Goal: Information Seeking & Learning: Learn about a topic

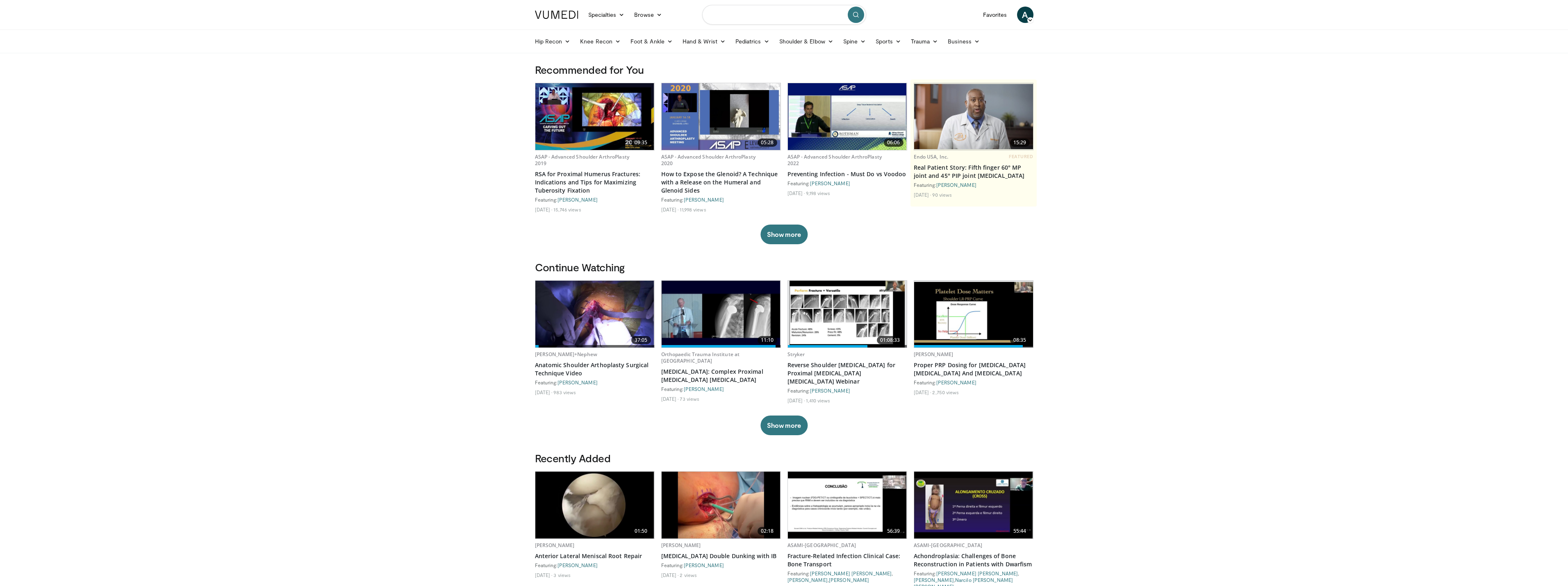
click at [726, 22] on input "Search topics, interventions" at bounding box center [784, 14] width 164 height 19
type input "**********"
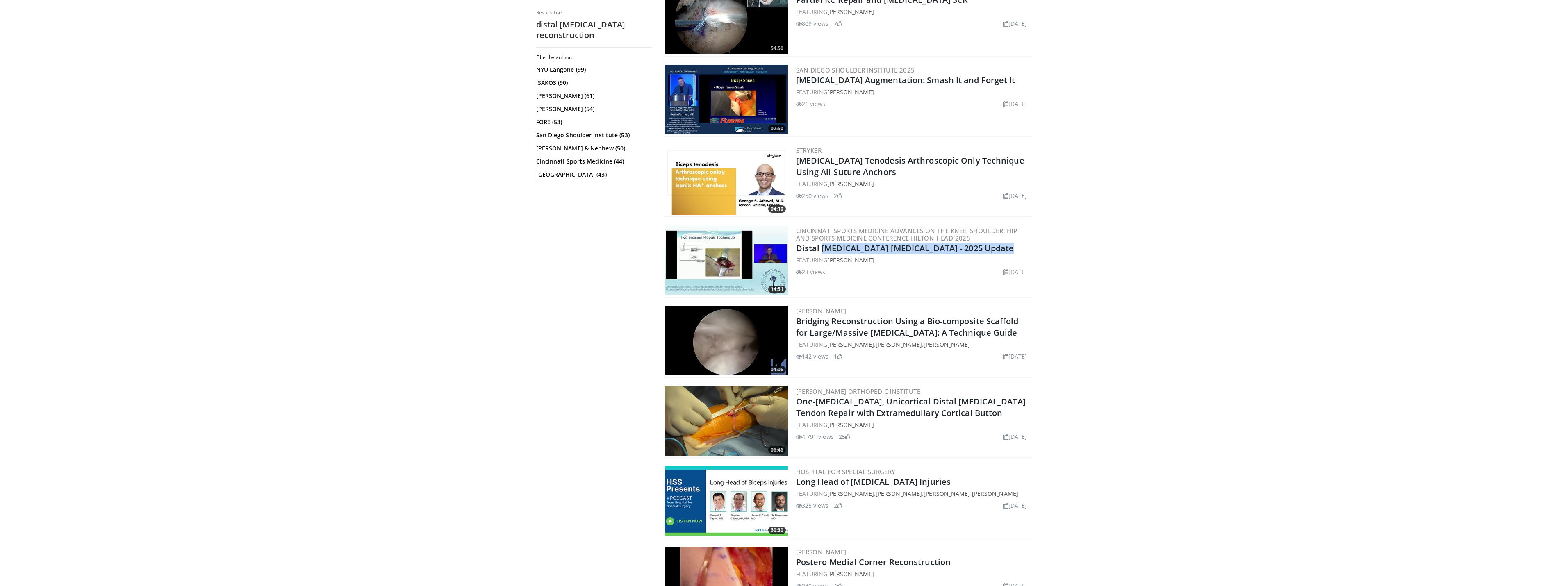
scroll to position [924, 0]
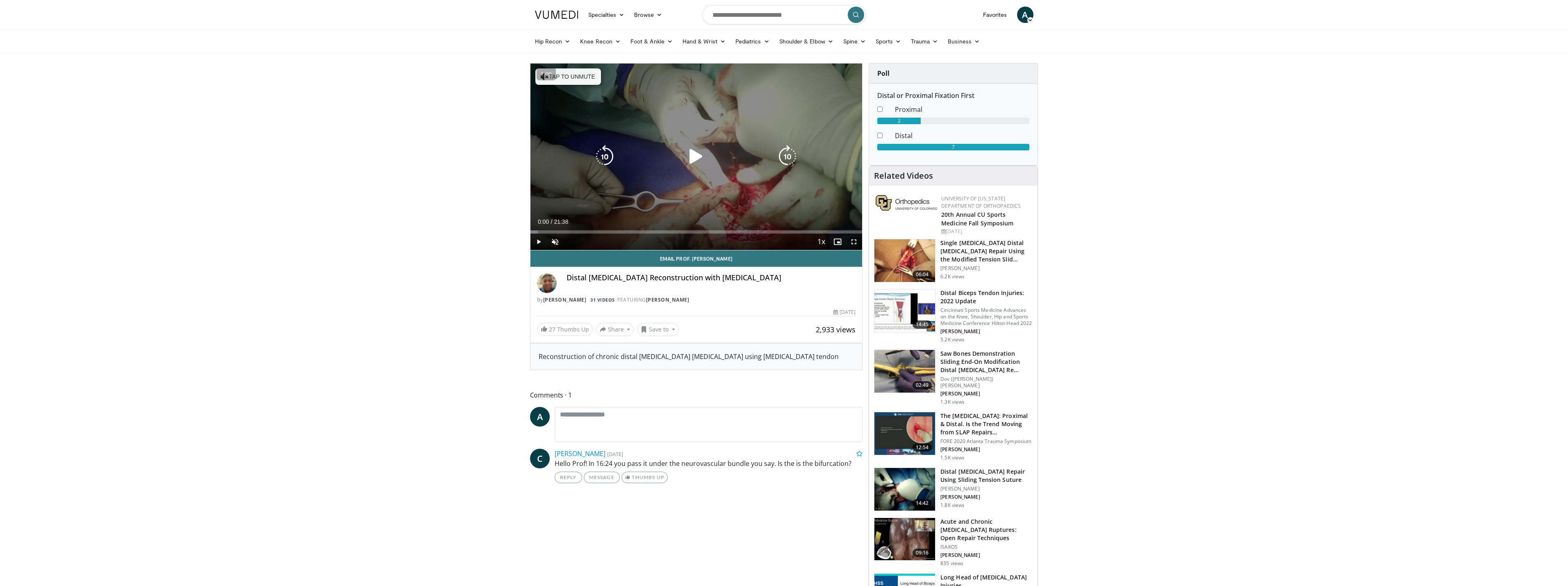
click at [697, 157] on icon "Video Player" at bounding box center [696, 156] width 23 height 23
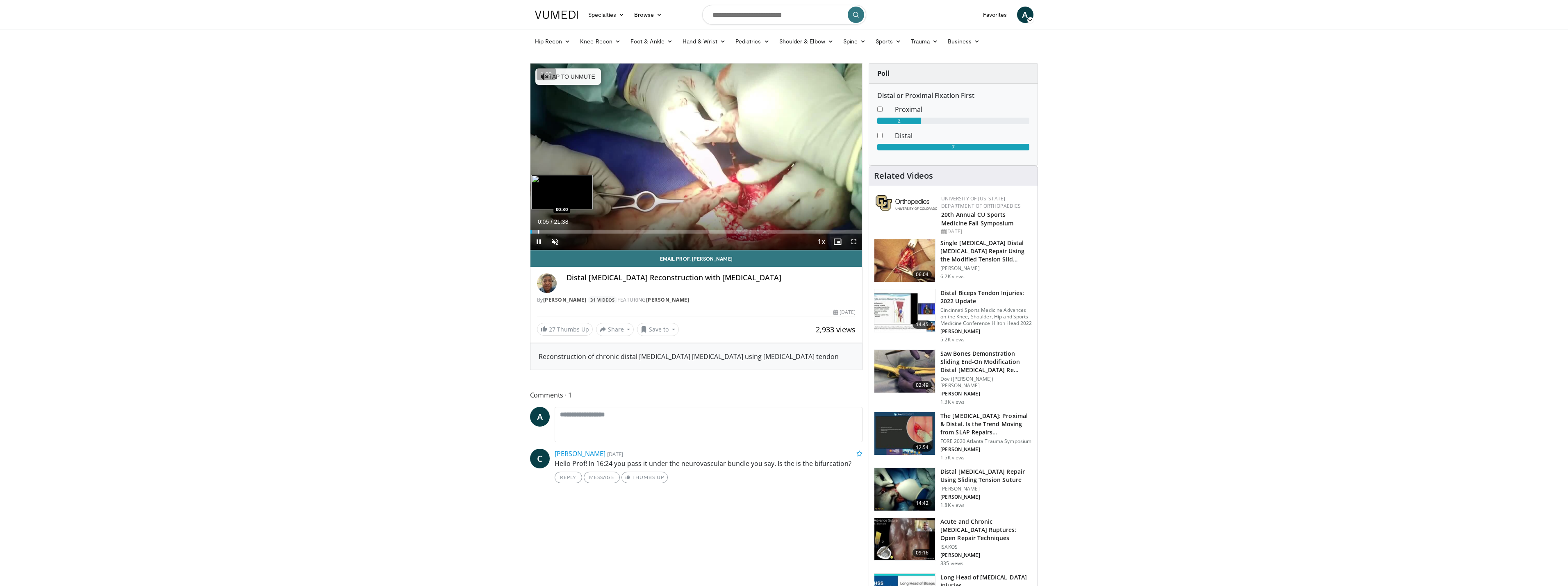
click at [537, 228] on div "Loaded : 3.08% 00:05 00:30" at bounding box center [696, 230] width 332 height 8
click at [565, 243] on div "Volume Level" at bounding box center [565, 241] width 0 height 3
drag, startPoint x: 580, startPoint y: 241, endPoint x: 596, endPoint y: 240, distance: 16.0
click at [596, 240] on div "Mute 100%" at bounding box center [575, 242] width 58 height 16
click at [566, 231] on div "Progress Bar" at bounding box center [566, 231] width 1 height 3
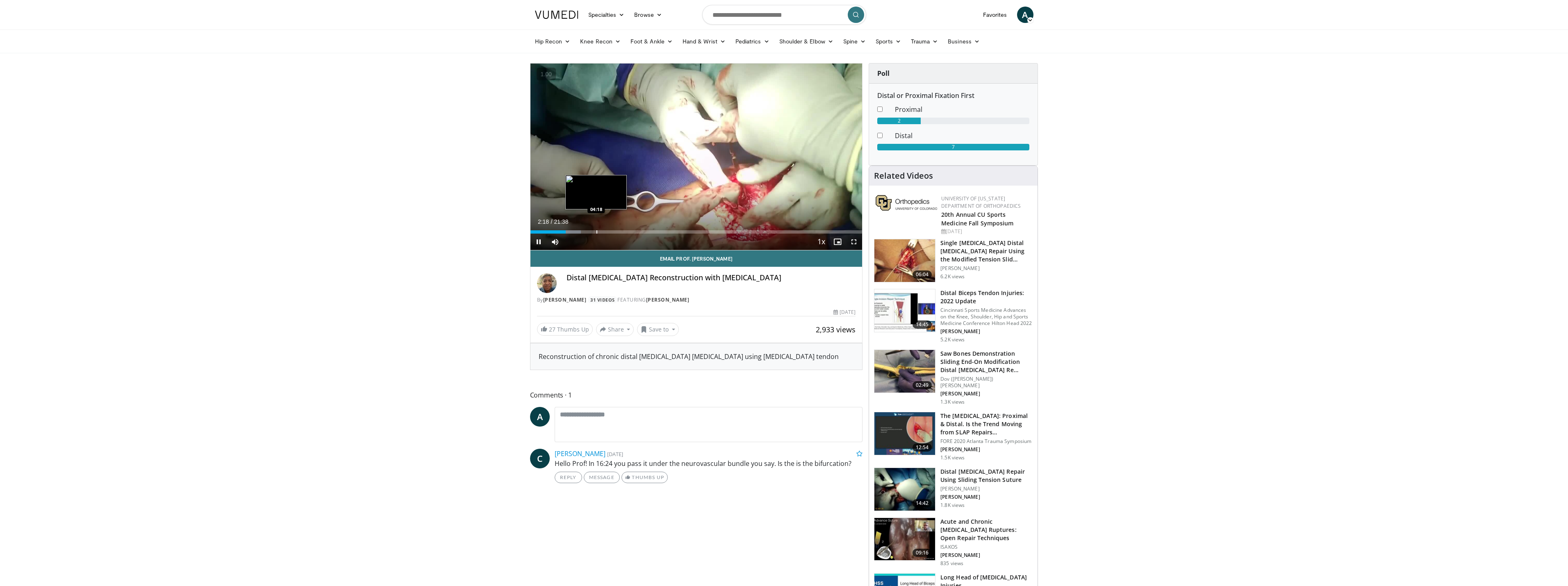
click at [597, 231] on div "Progress Bar" at bounding box center [597, 231] width 1 height 3
click at [635, 230] on div "Loaded : 21.38% 04:24 06:44" at bounding box center [696, 231] width 332 height 3
click at [679, 231] on div "Progress Bar" at bounding box center [679, 231] width 1 height 3
click at [735, 233] on div "Progress Bar" at bounding box center [735, 231] width 1 height 3
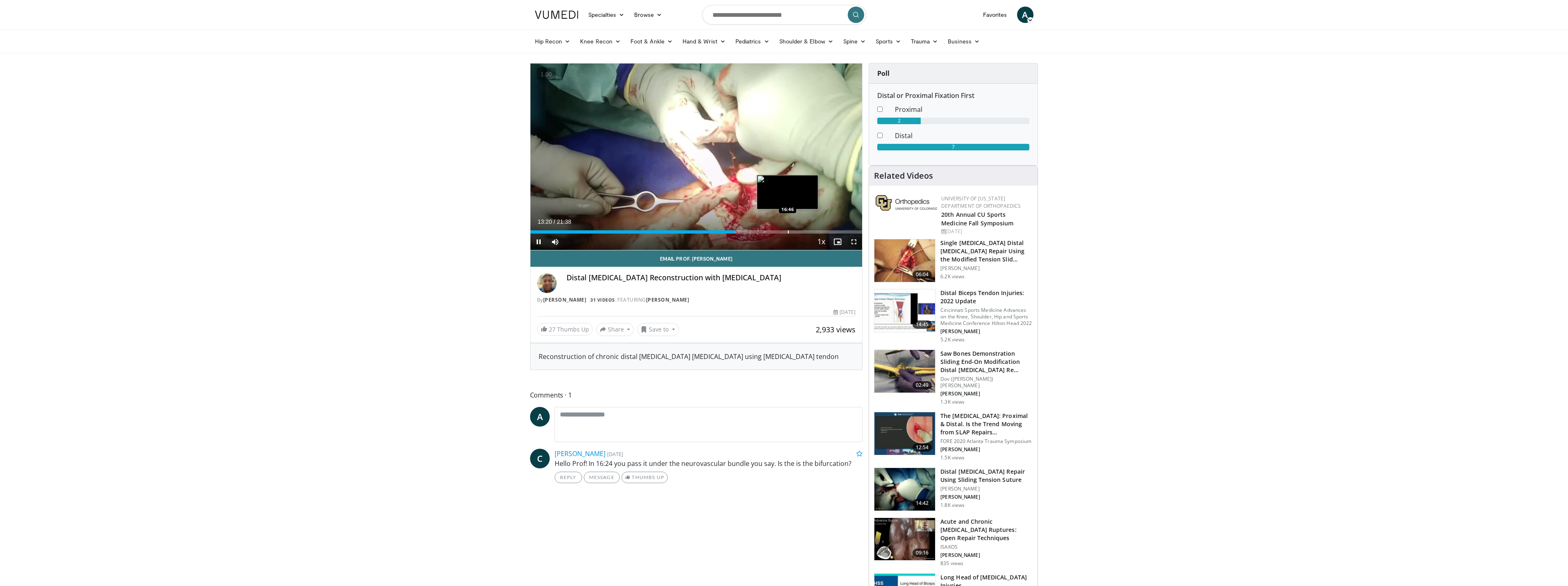
click at [788, 231] on div "Progress Bar" at bounding box center [788, 231] width 1 height 3
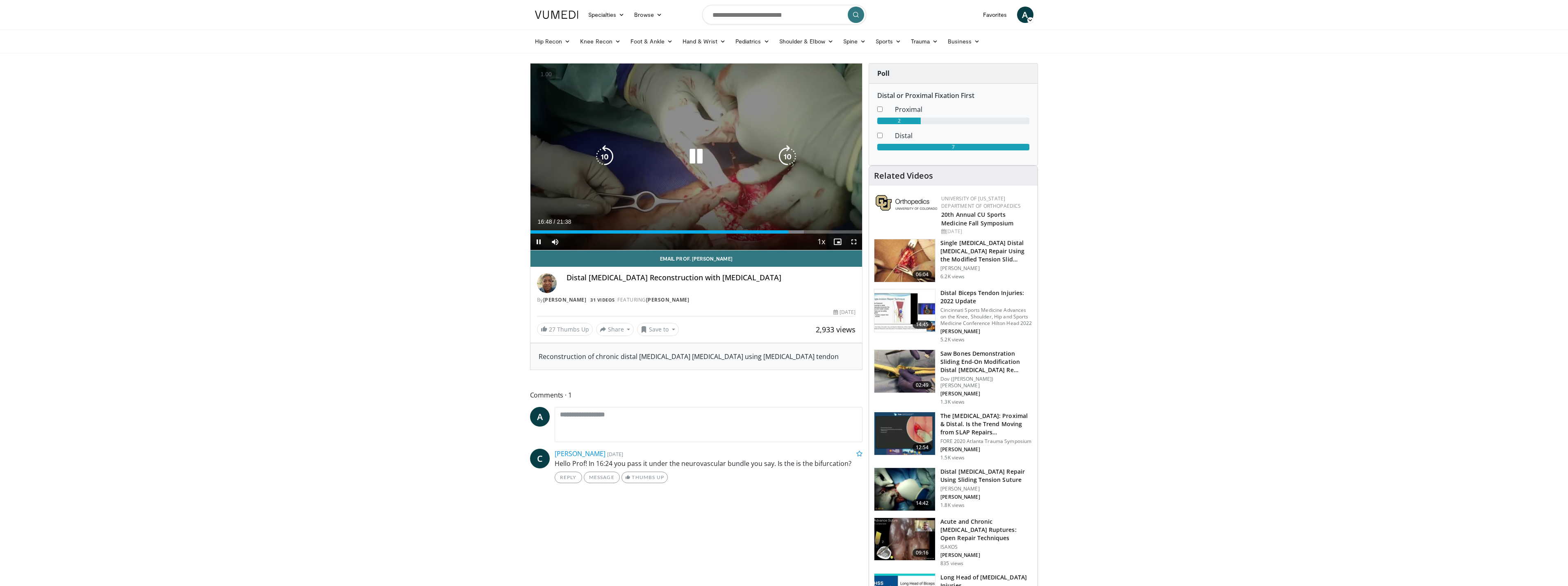
click at [701, 158] on icon "Video Player" at bounding box center [696, 156] width 23 height 23
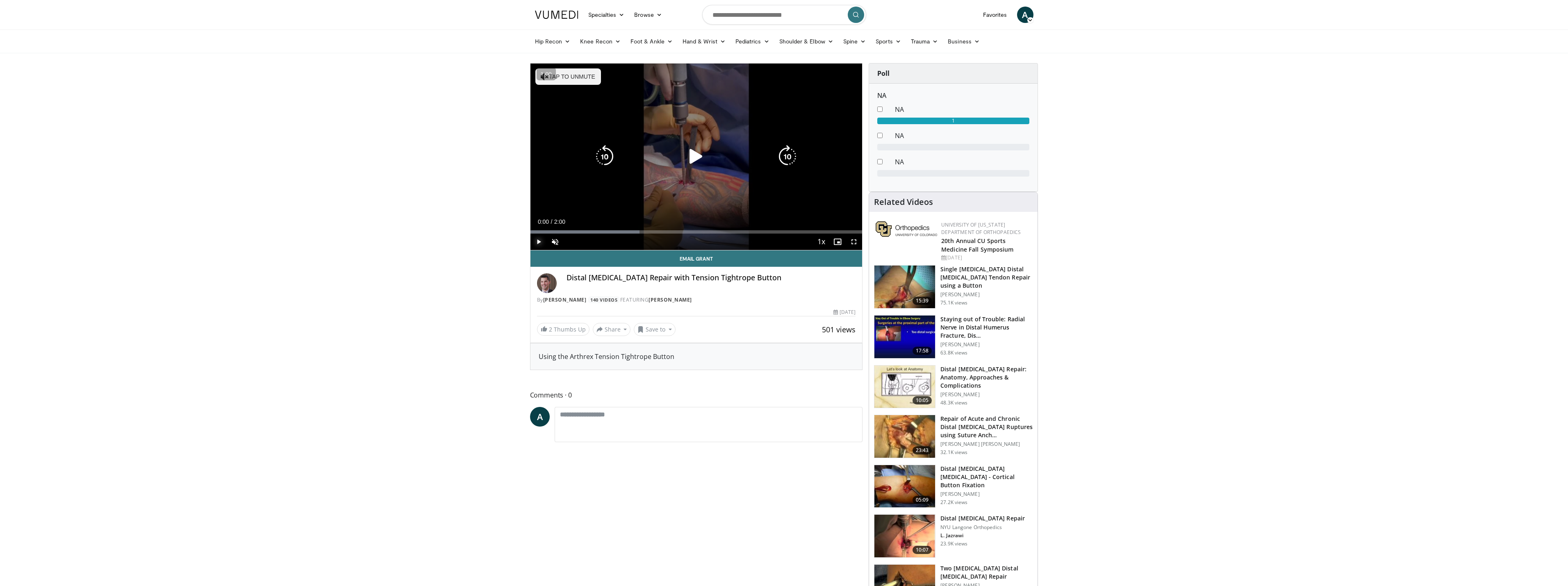
click at [540, 240] on span "Video Player" at bounding box center [539, 242] width 16 height 16
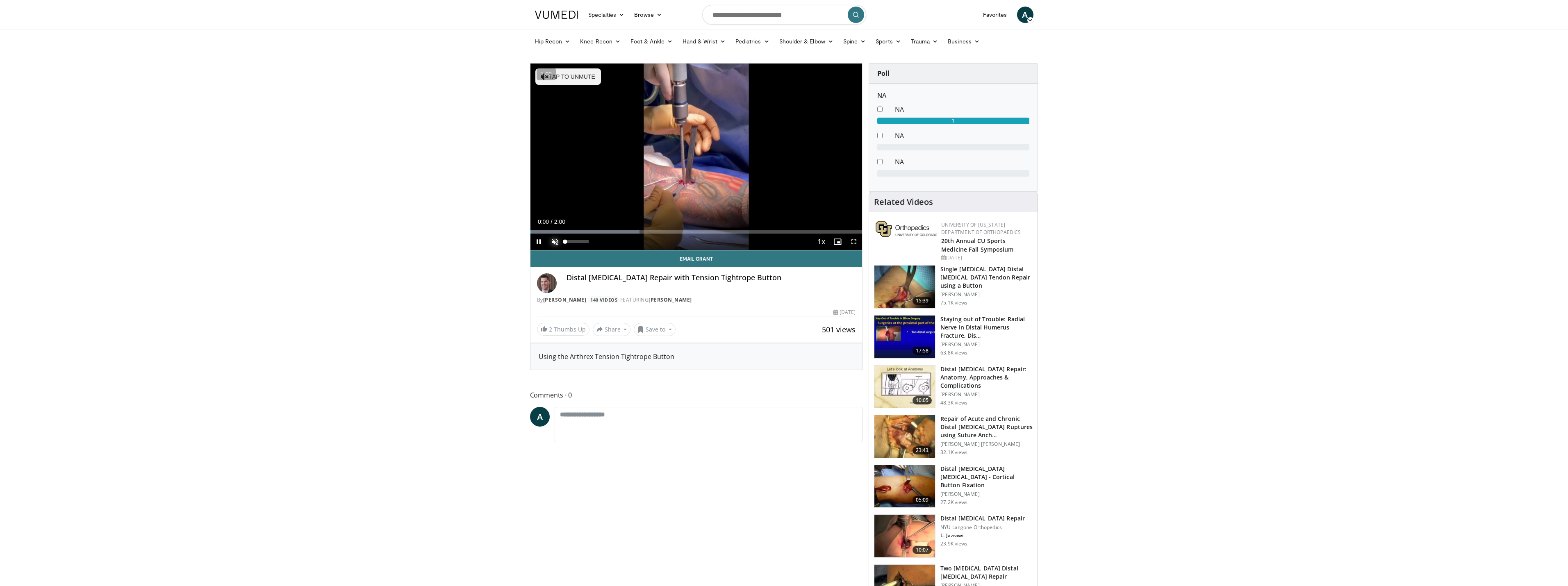
click at [554, 241] on span "Video Player" at bounding box center [555, 242] width 16 height 16
click at [557, 231] on div "Progress Bar" at bounding box center [557, 231] width 1 height 3
click at [537, 231] on div "Progress Bar" at bounding box center [537, 231] width 1 height 3
click at [859, 242] on span "Video Player" at bounding box center [854, 242] width 16 height 16
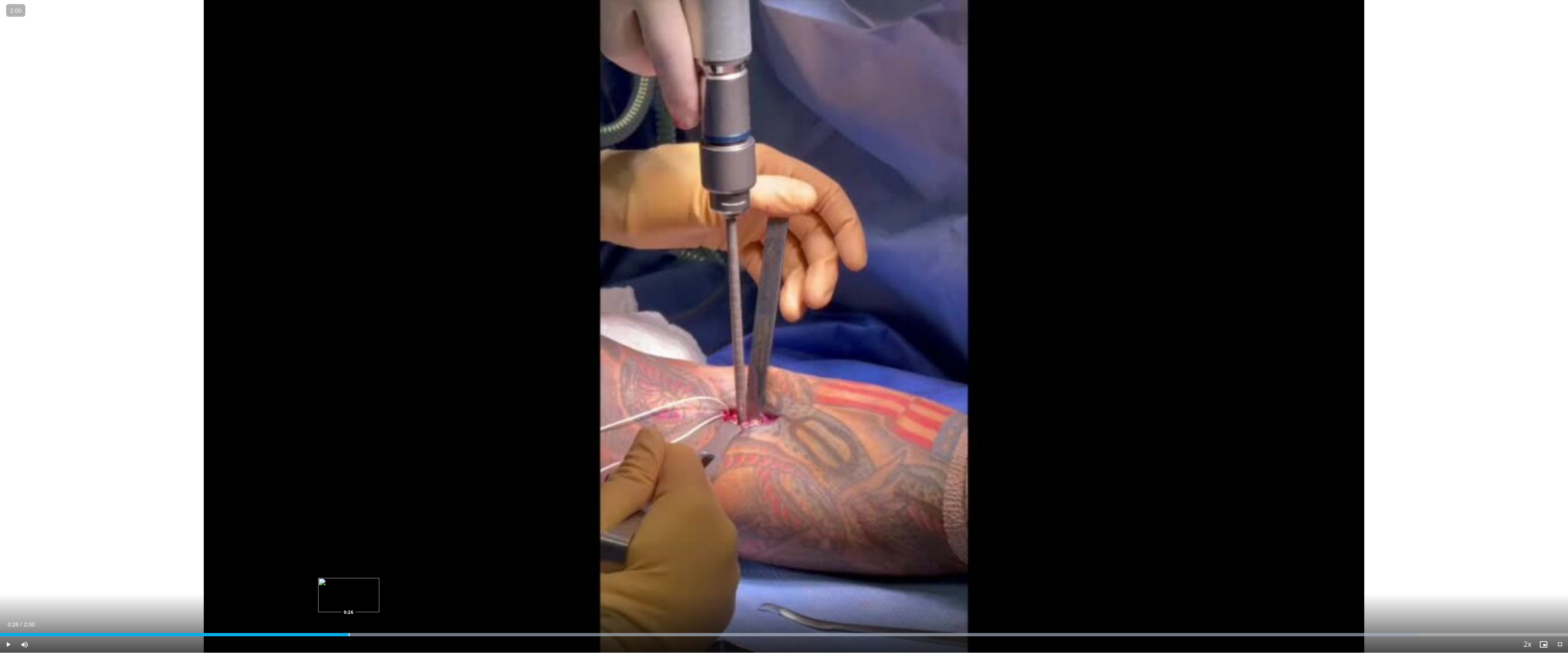
click at [349, 583] on div "Progress Bar" at bounding box center [349, 634] width 1 height 3
click at [263, 583] on div "Progress Bar" at bounding box center [263, 634] width 1 height 3
click at [50, 583] on div "Loaded : 90.53% 0:20 0:03" at bounding box center [784, 632] width 1568 height 7
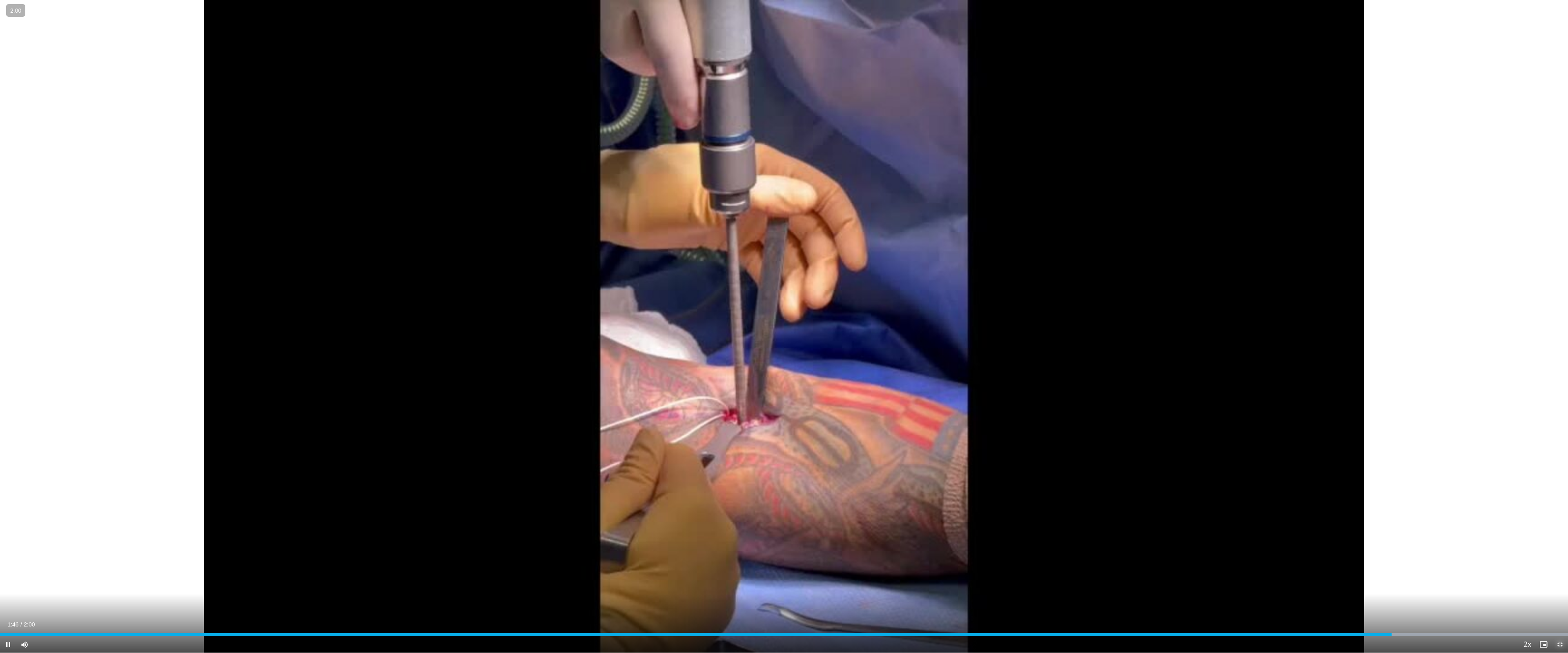
click at [1562, 583] on span "Video Player" at bounding box center [1560, 644] width 16 height 16
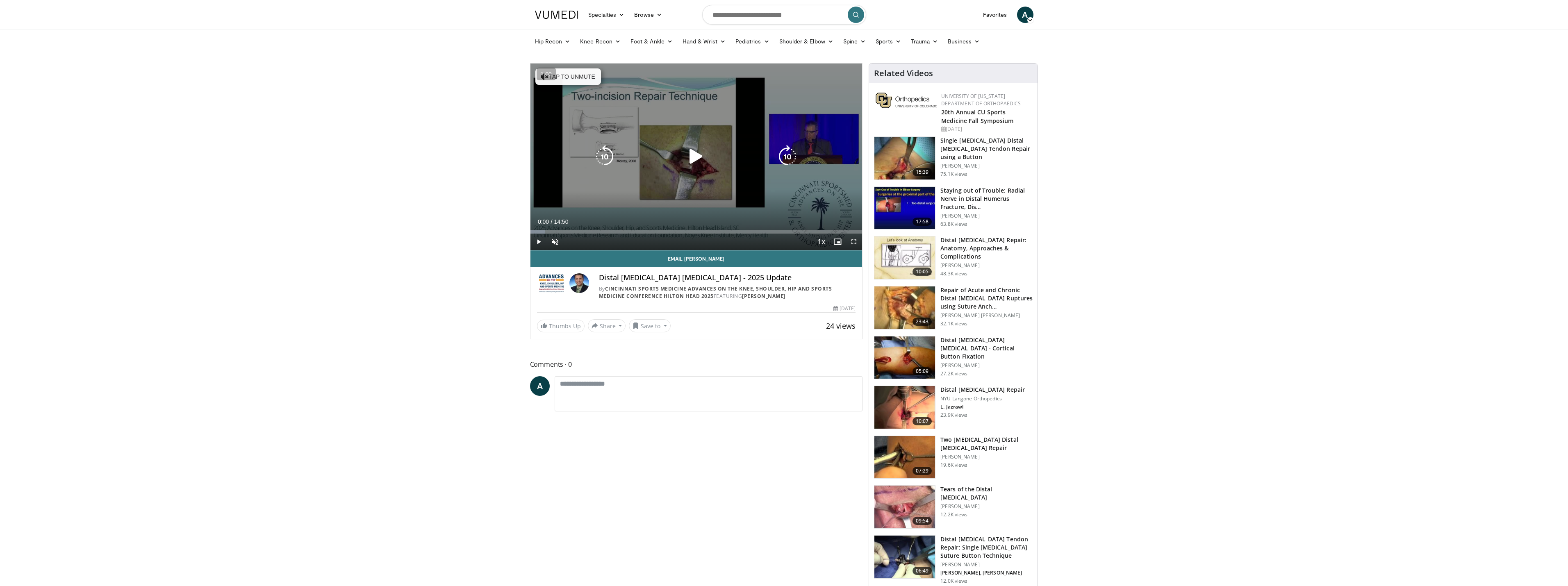
click at [694, 163] on icon "Video Player" at bounding box center [696, 156] width 23 height 23
click at [855, 241] on span "Video Player" at bounding box center [854, 242] width 16 height 16
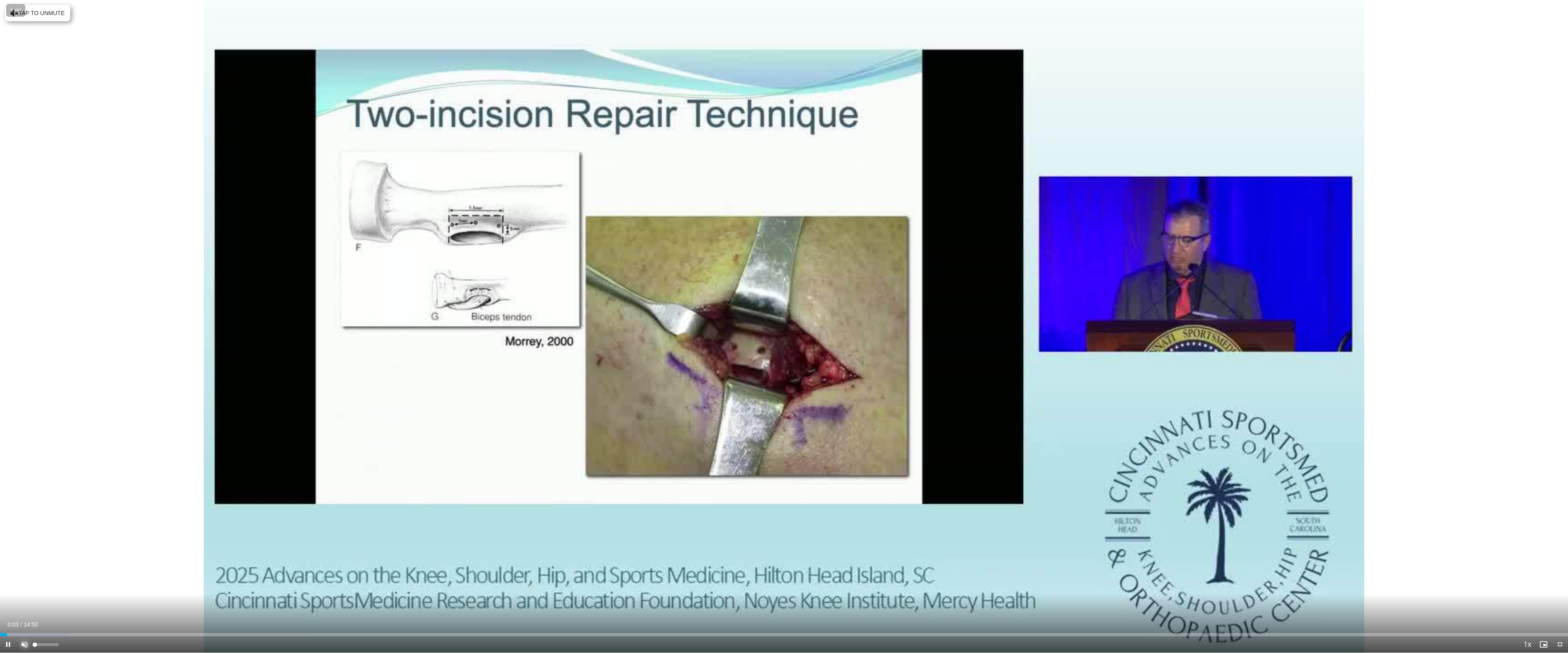
click at [29, 583] on span "Video Player" at bounding box center [24, 644] width 16 height 16
click at [90, 583] on div "Progress Bar" at bounding box center [89, 634] width 1 height 3
click at [143, 583] on div "Loaded : 13.36% 00:53 01:18" at bounding box center [784, 632] width 1568 height 7
click at [100, 583] on div "Loaded : 16.70% 00:56 00:56" at bounding box center [784, 632] width 1568 height 7
click at [110, 583] on div "Progress Bar" at bounding box center [109, 634] width 1 height 3
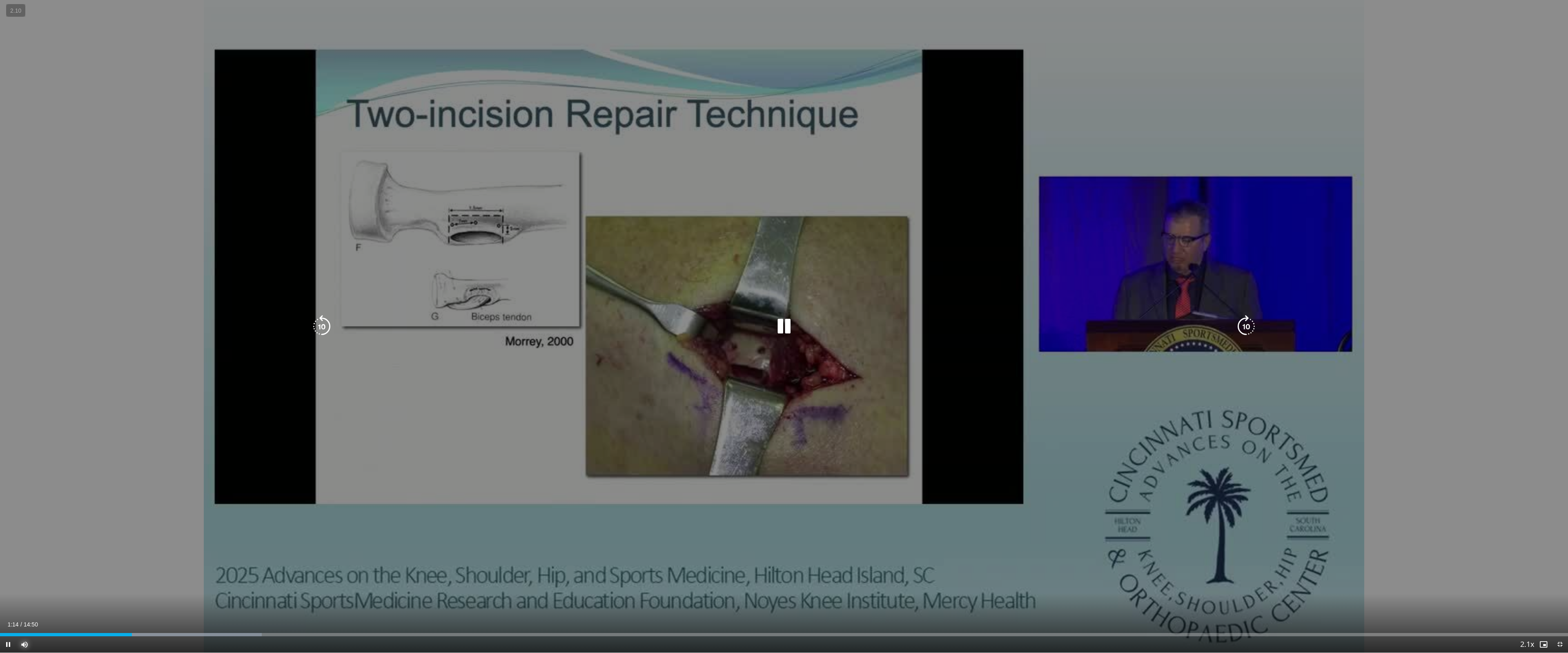
click at [16, 583] on button "Mute" at bounding box center [24, 644] width 16 height 16
click at [210, 498] on div "10 seconds Tap to unmute" at bounding box center [784, 326] width 1568 height 652
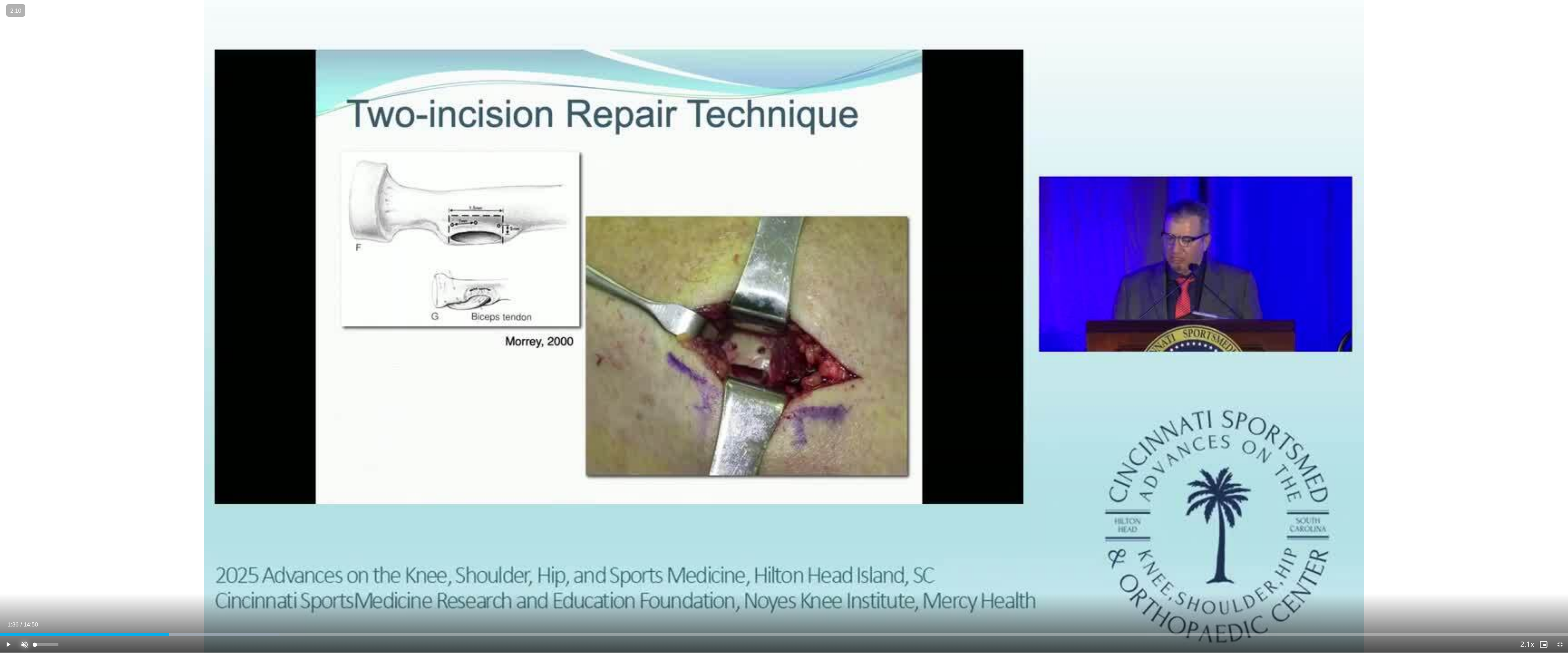
click at [25, 583] on span "Video Player" at bounding box center [24, 644] width 16 height 16
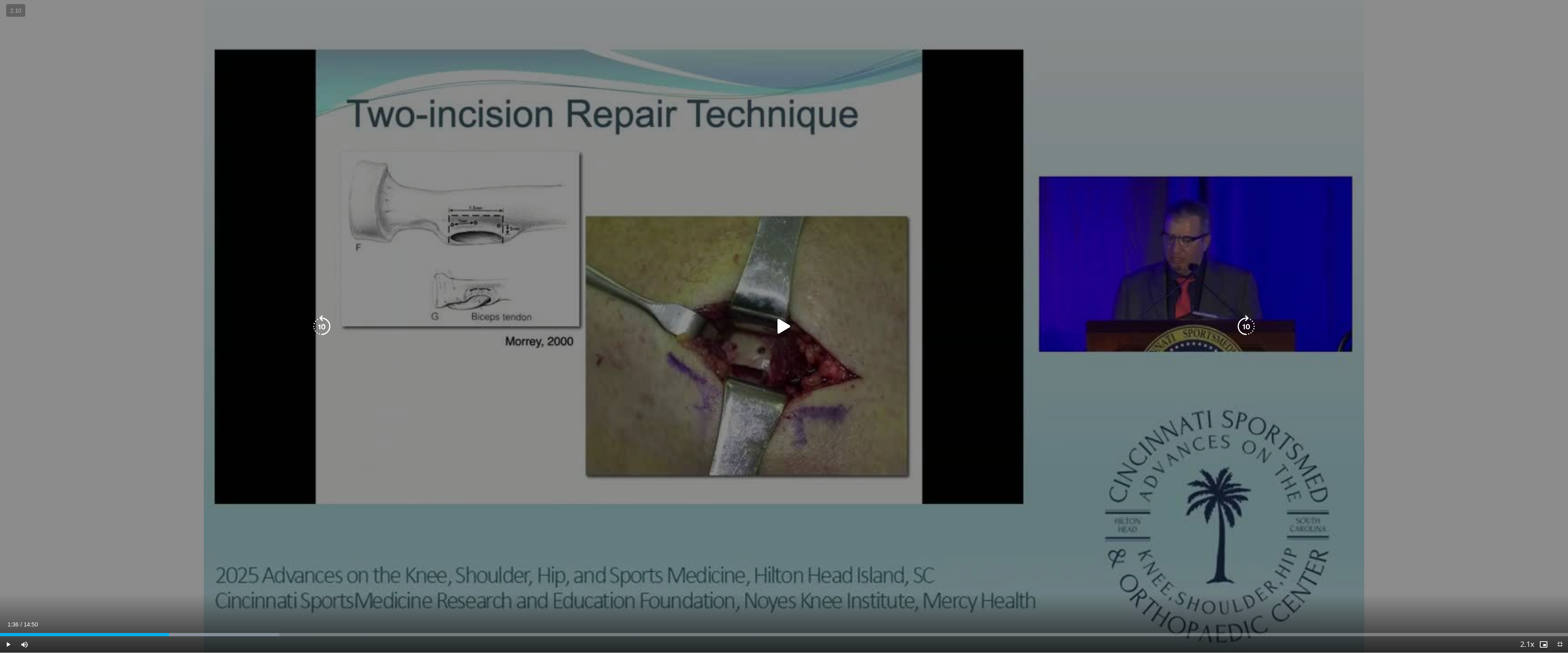
click at [219, 435] on div "10 seconds Tap to unmute" at bounding box center [784, 326] width 1568 height 652
click at [219, 431] on div "10 seconds Tap to unmute" at bounding box center [784, 326] width 1568 height 652
click at [782, 331] on icon "Video Player" at bounding box center [784, 326] width 23 height 23
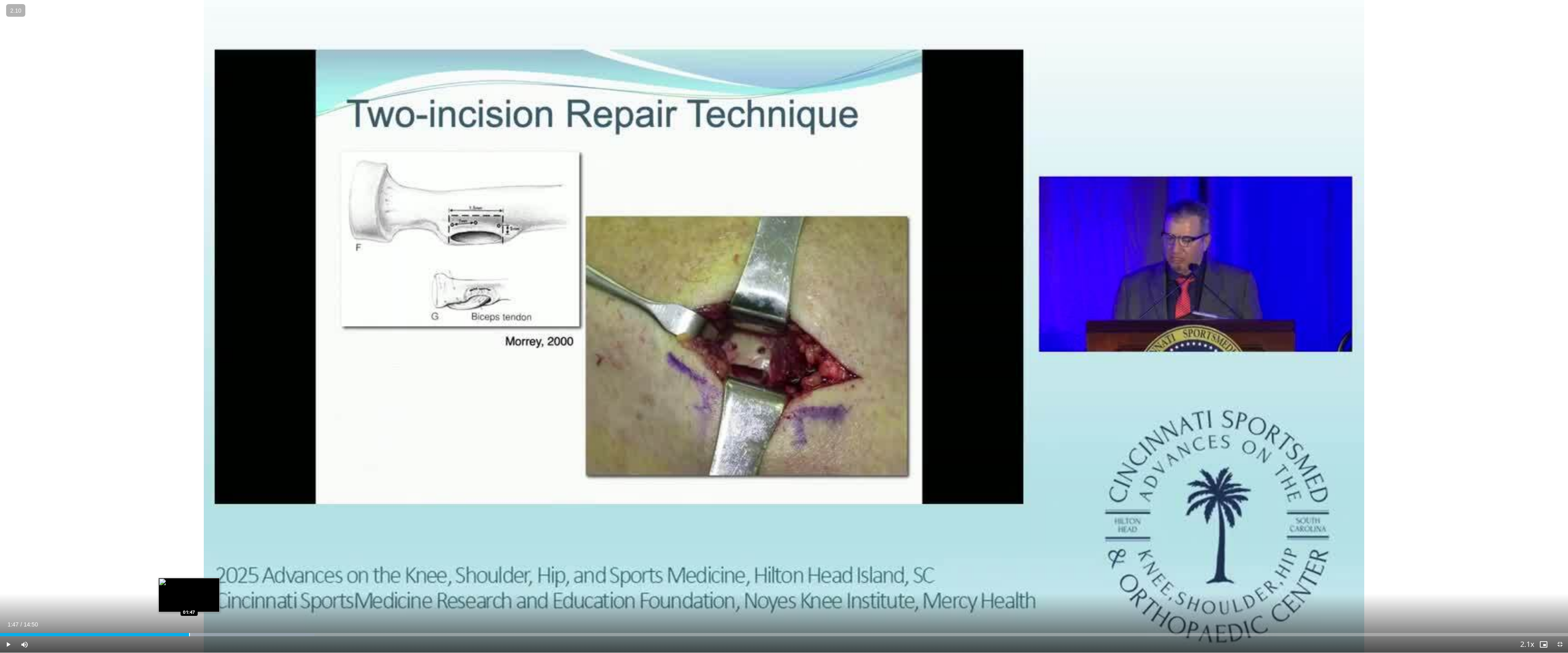
click at [189, 583] on div "Progress Bar" at bounding box center [189, 634] width 1 height 3
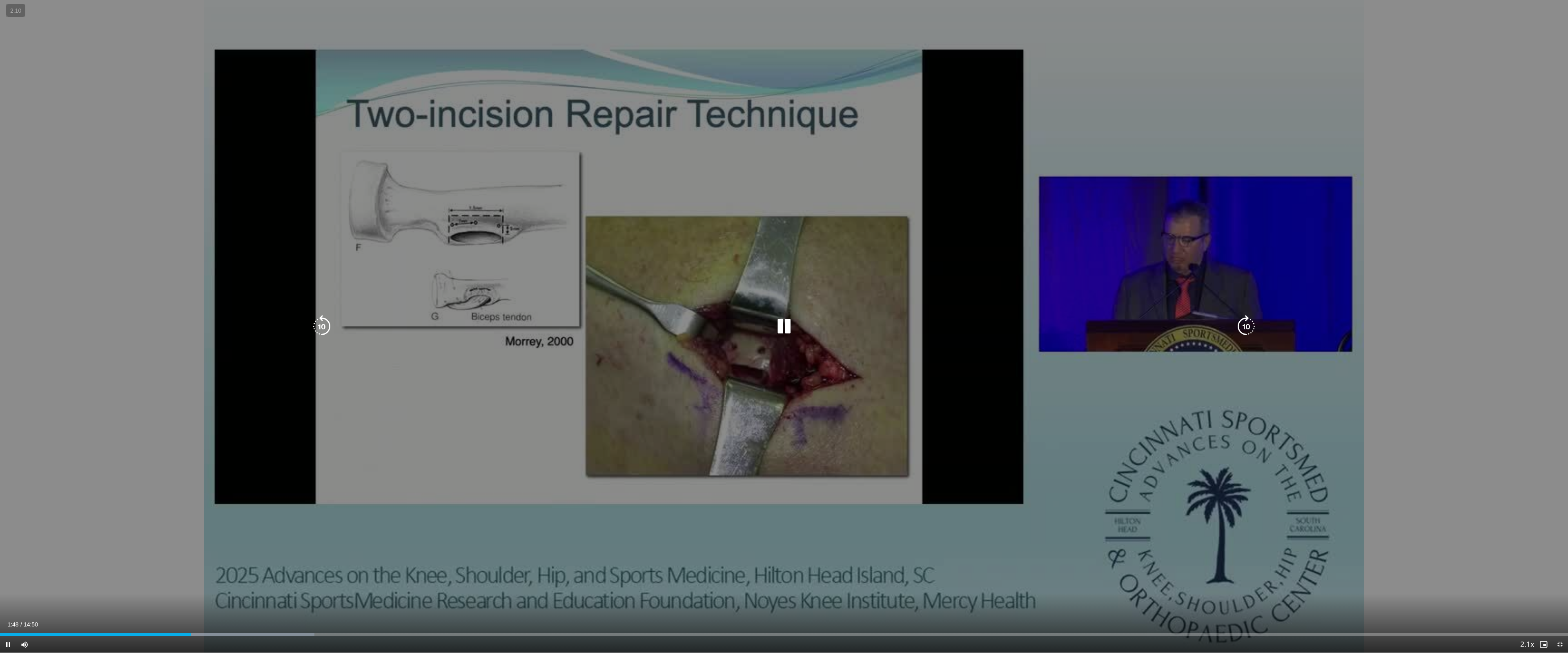
click at [500, 344] on div "10 seconds Tap to unmute" at bounding box center [784, 326] width 1568 height 652
click at [650, 241] on div "10 seconds Tap to unmute" at bounding box center [784, 326] width 1568 height 652
click at [649, 241] on div "10 seconds Tap to unmute" at bounding box center [784, 326] width 1568 height 652
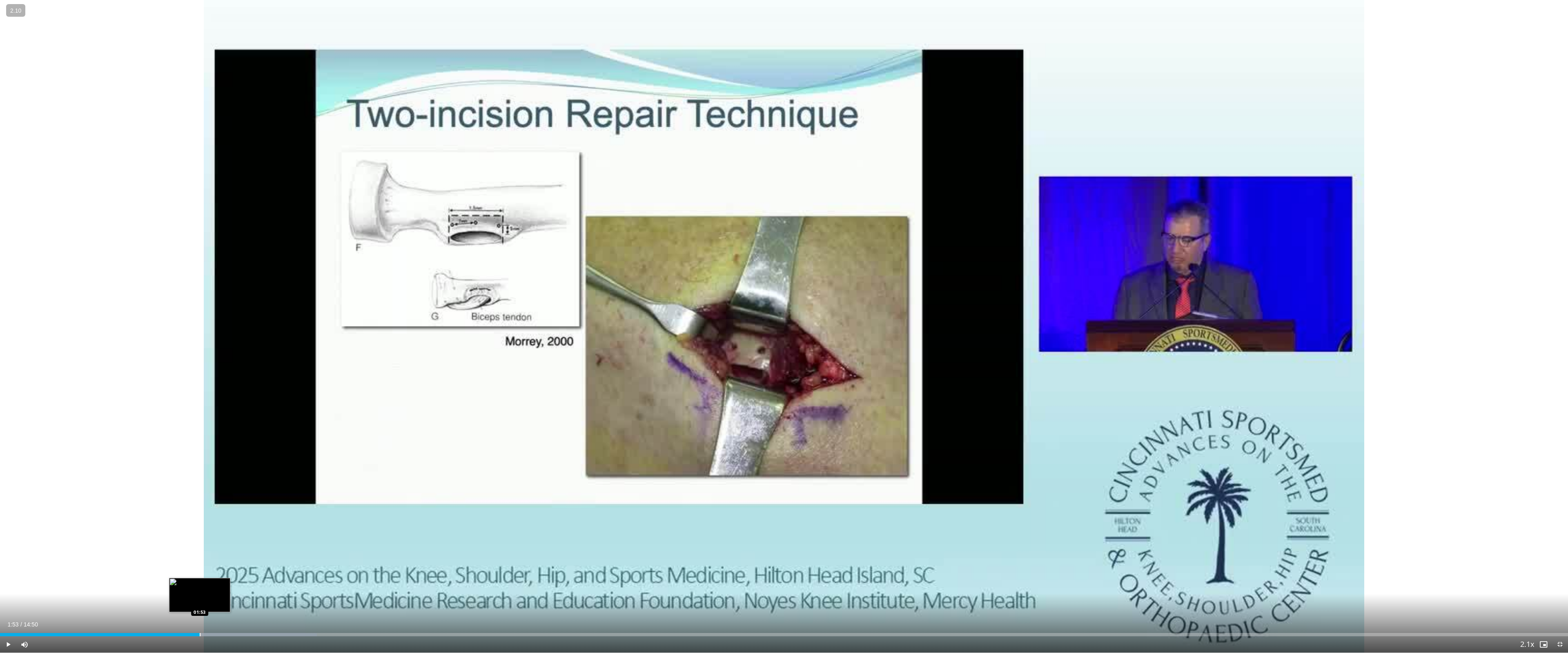
click at [200, 583] on div "Loaded : 20.22% 01:53 01:53" at bounding box center [784, 632] width 1568 height 7
click at [199, 583] on div "Loaded : 20.22% 01:54 01:53" at bounding box center [784, 632] width 1568 height 7
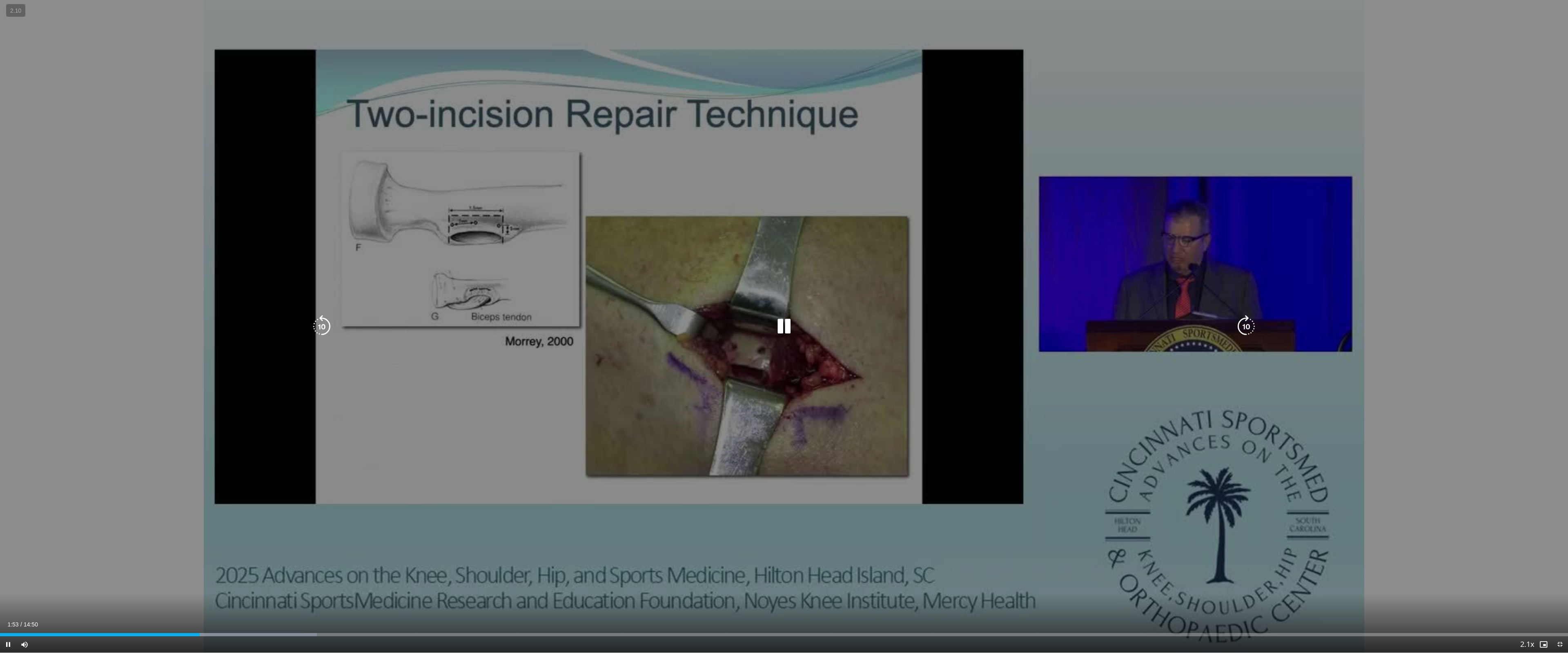
click at [335, 373] on div "10 seconds Tap to unmute" at bounding box center [784, 326] width 1568 height 652
click at [358, 375] on div "10 seconds Tap to unmute" at bounding box center [784, 326] width 1568 height 652
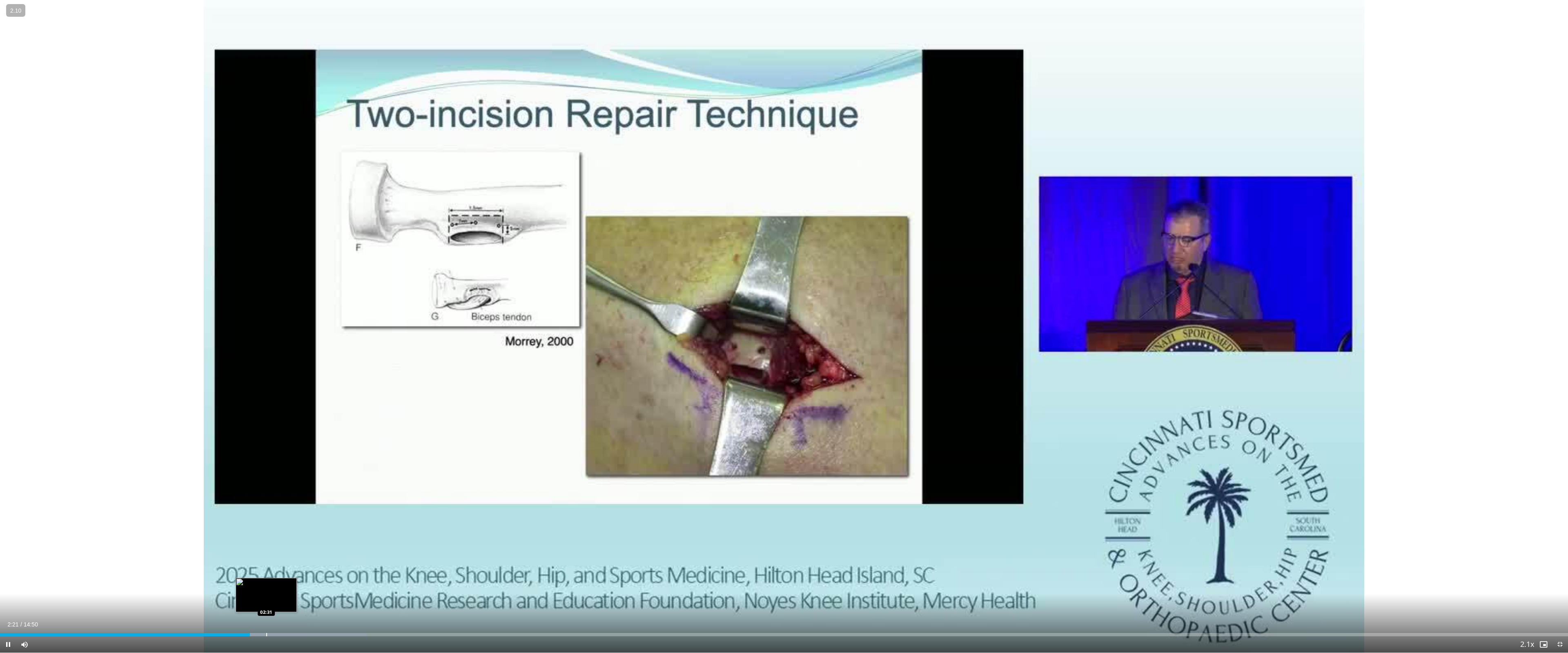
click at [266, 583] on div "Loaded : 23.39% 02:21 02:31" at bounding box center [784, 632] width 1568 height 7
click at [297, 583] on div "Loaded : 24.50% 02:48 02:48" at bounding box center [784, 632] width 1568 height 7
click at [335, 583] on div "Loaded : 24.50% 02:50 03:10" at bounding box center [784, 632] width 1568 height 7
click at [380, 583] on video-js "**********" at bounding box center [784, 326] width 1568 height 653
click at [409, 583] on div "Progress Bar" at bounding box center [409, 634] width 1 height 3
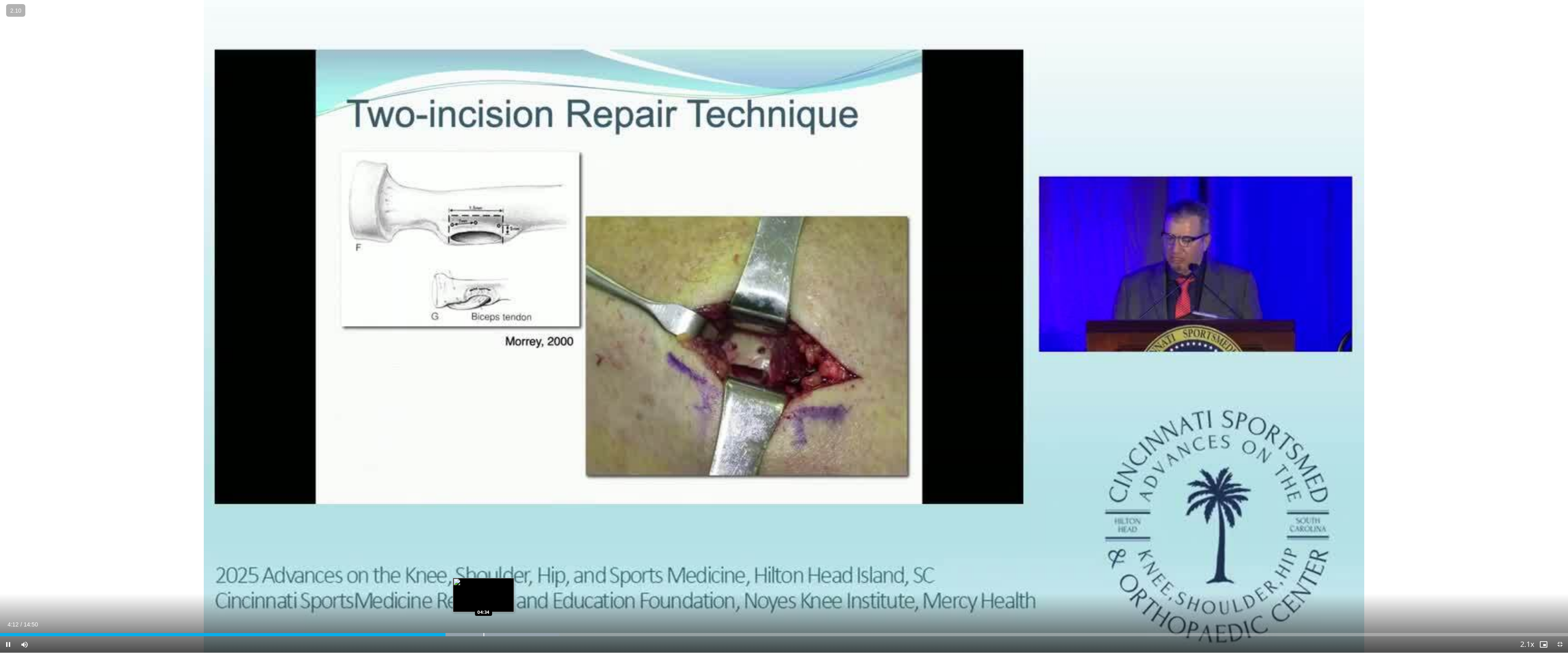
click at [482, 583] on div "Loaded : 35.64% 04:12 04:34" at bounding box center [784, 634] width 1568 height 3
click at [561, 583] on div "Progress Bar" at bounding box center [561, 634] width 1 height 3
click at [681, 583] on div "Loaded : 43.44% 05:25 06:26" at bounding box center [784, 632] width 1568 height 7
click at [826, 583] on div "Loaded : 55.03% 07:07 07:48" at bounding box center [784, 632] width 1568 height 7
click at [791, 583] on div "Progress Bar" at bounding box center [791, 634] width 1 height 3
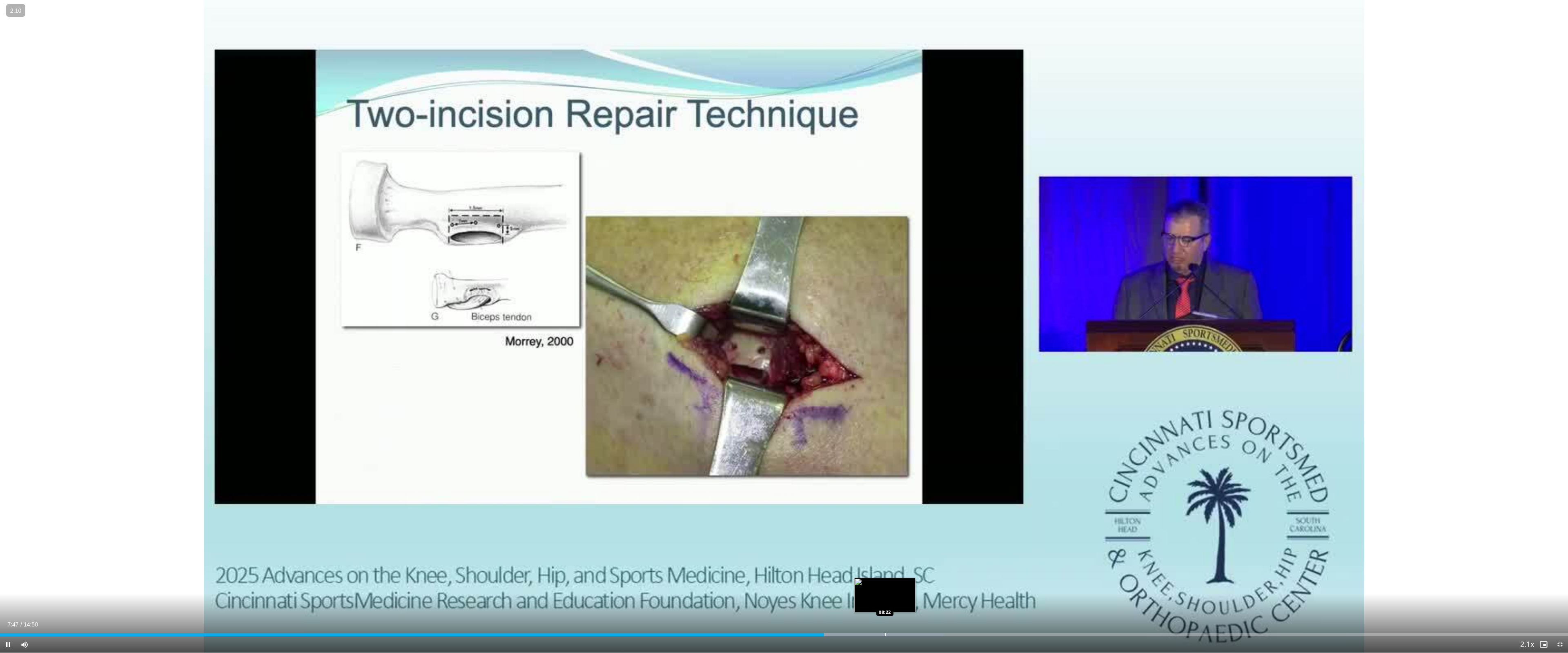
click at [885, 583] on div "Progress Bar" at bounding box center [885, 634] width 1 height 3
click at [1106, 583] on div "Progress Bar" at bounding box center [1106, 634] width 1 height 3
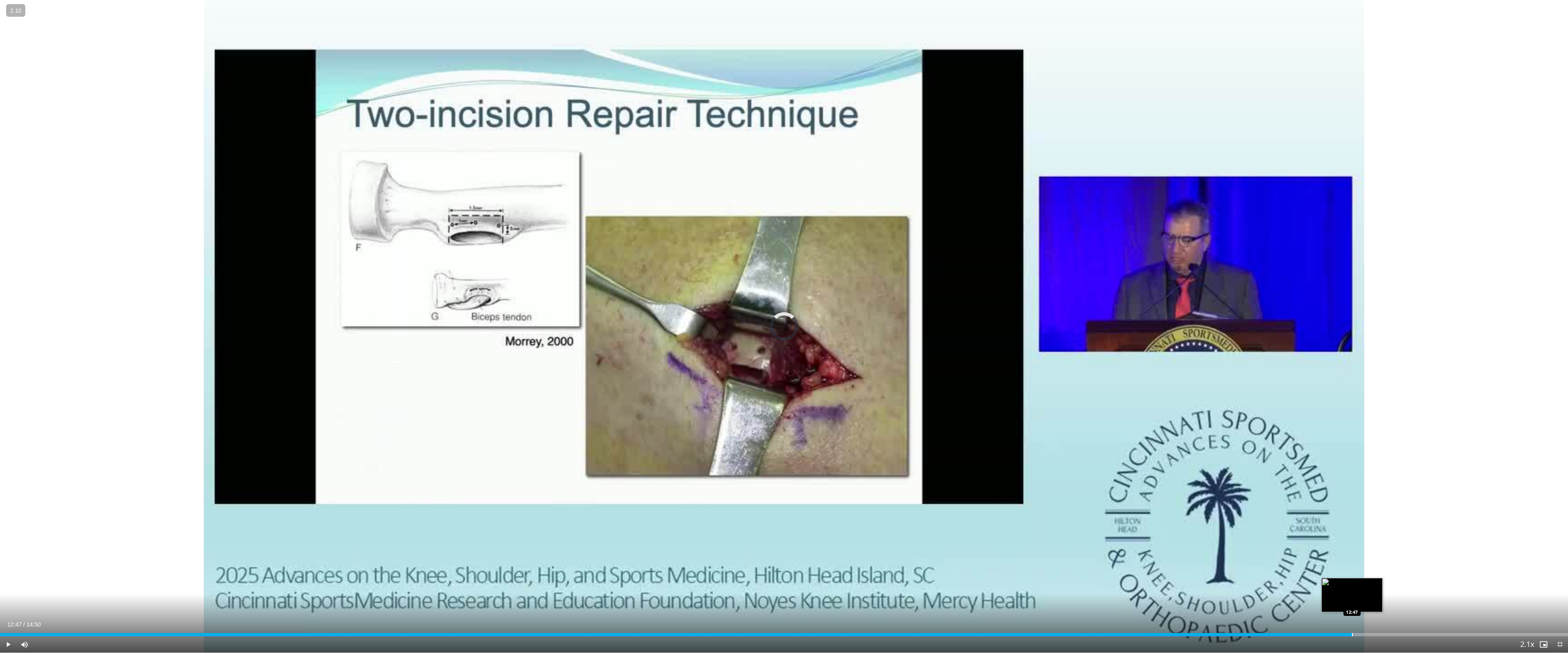
click at [1352, 583] on div "Progress Bar" at bounding box center [1352, 634] width 1 height 3
click at [1562, 583] on span "Video Player" at bounding box center [1560, 644] width 16 height 16
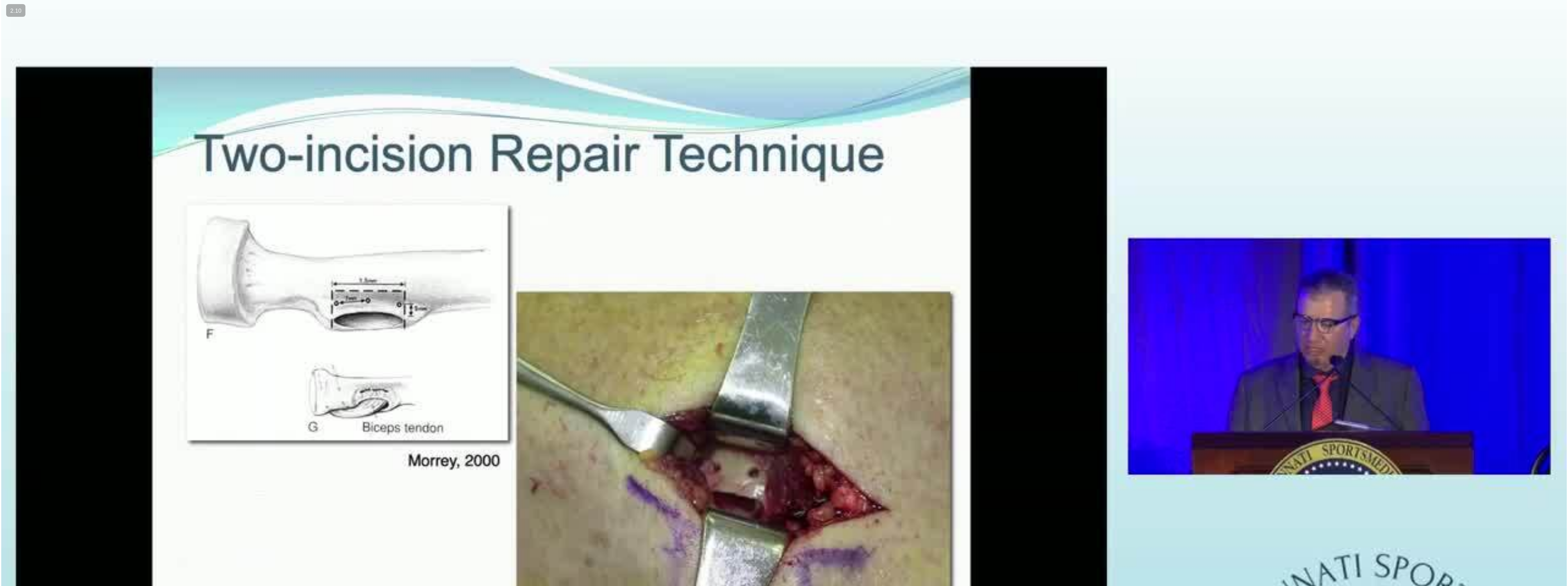
scroll to position [131, 0]
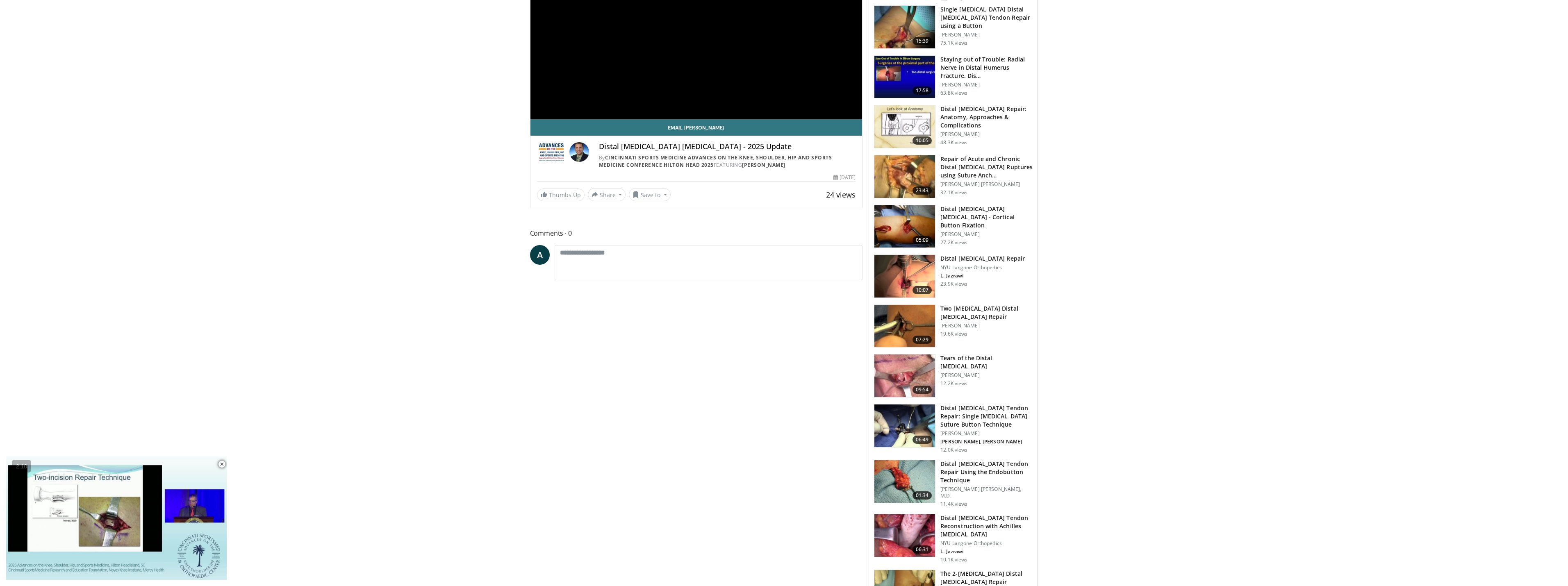
click at [976, 516] on h3 "Distal [MEDICAL_DATA] Tendon Reconstruction with Achilles [MEDICAL_DATA]" at bounding box center [986, 526] width 92 height 24
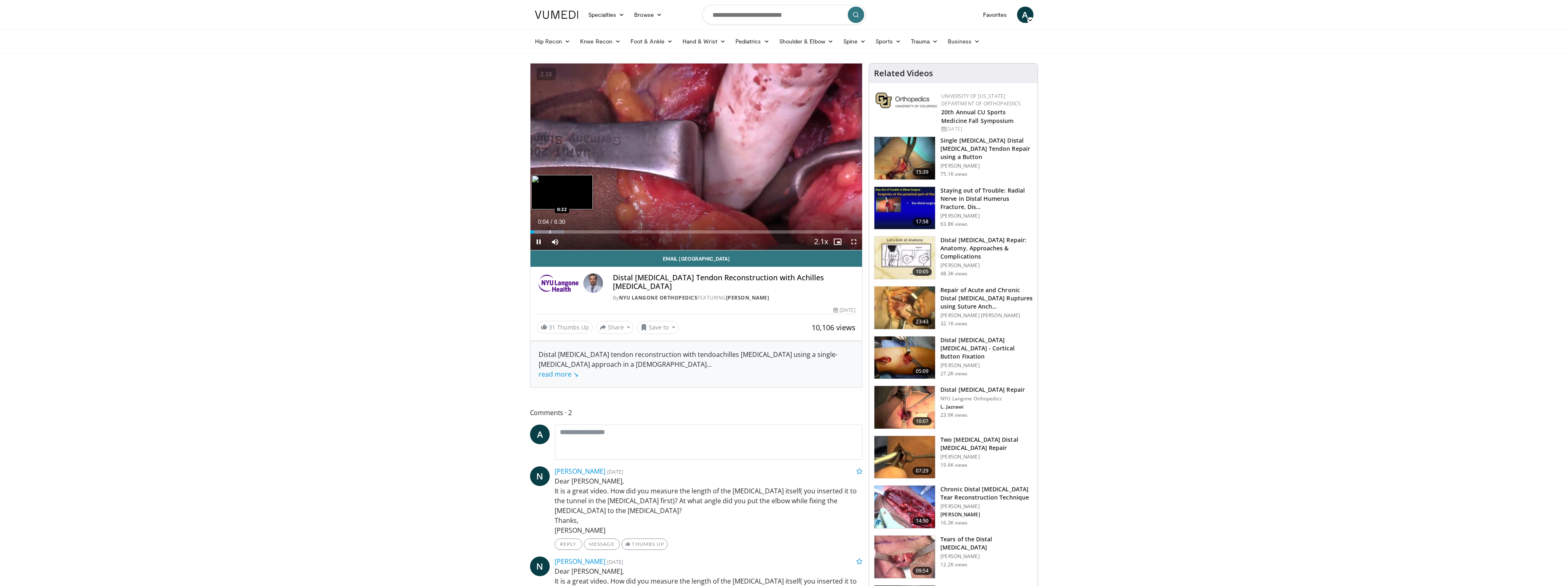
click at [550, 231] on div "Progress Bar" at bounding box center [550, 231] width 1 height 3
click at [569, 227] on div "Loaded : 20.30% 0:25 0:44" at bounding box center [696, 230] width 332 height 8
click at [586, 231] on div "Progress Bar" at bounding box center [585, 231] width 1 height 3
click at [602, 233] on div "Loaded : 38.45% 1:31 1:26" at bounding box center [696, 231] width 332 height 3
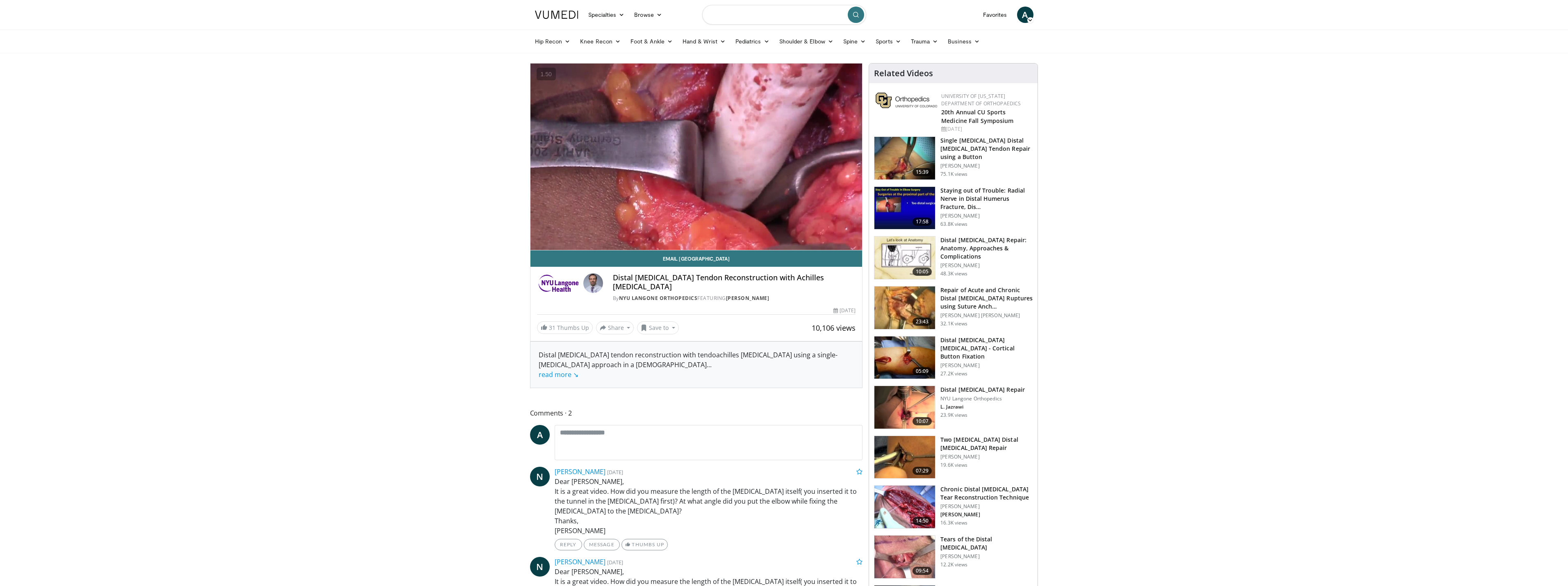
click at [792, 8] on input "Search topics, interventions" at bounding box center [784, 14] width 164 height 19
type input "**********"
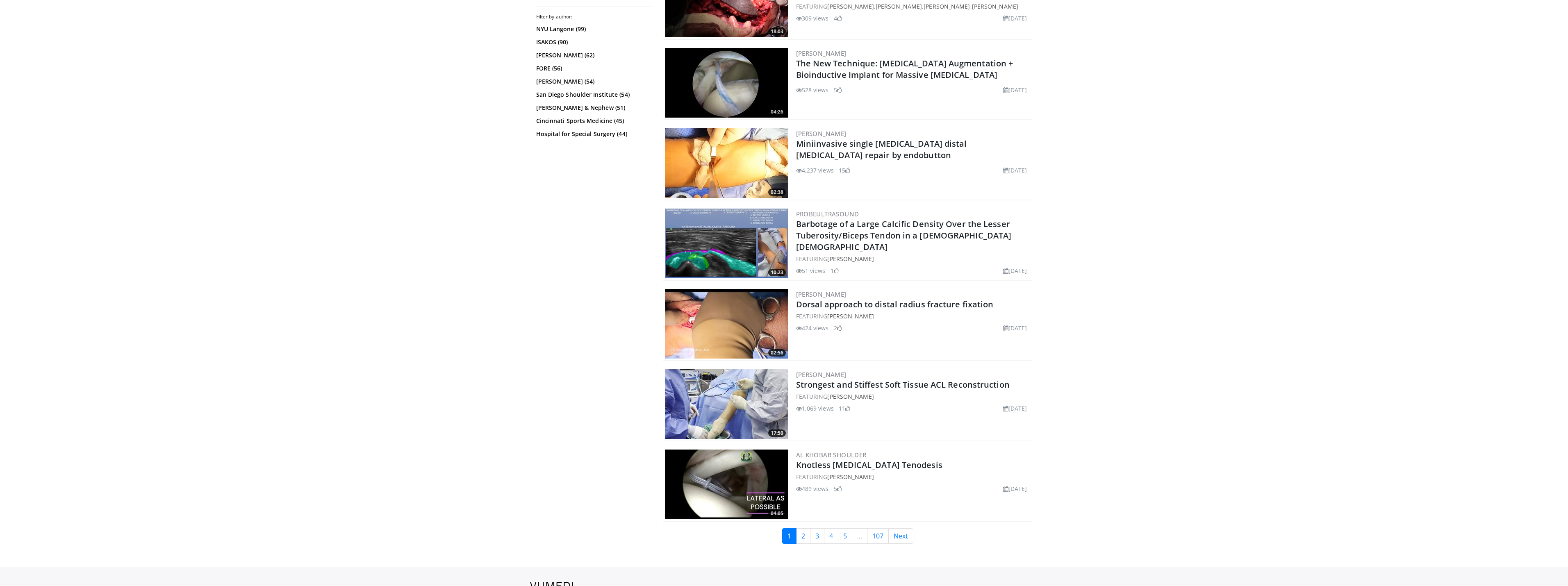
scroll to position [1617, 0]
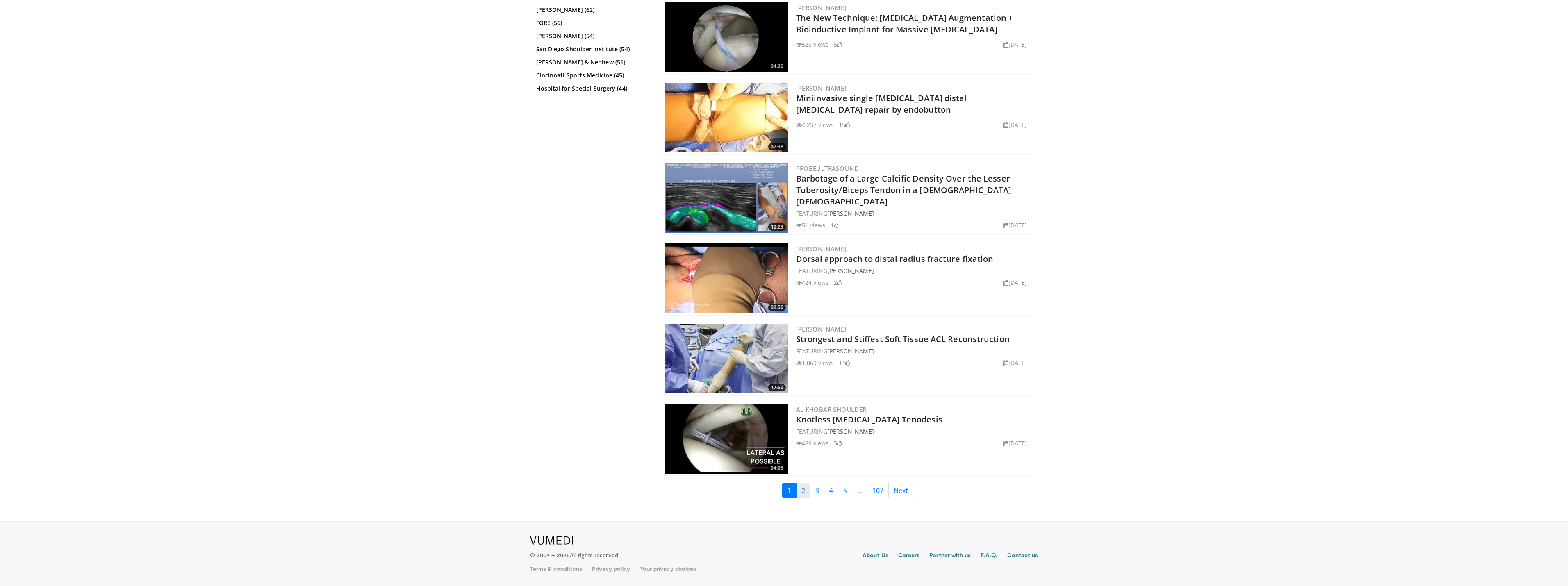
click at [805, 493] on link "2" at bounding box center [803, 490] width 14 height 16
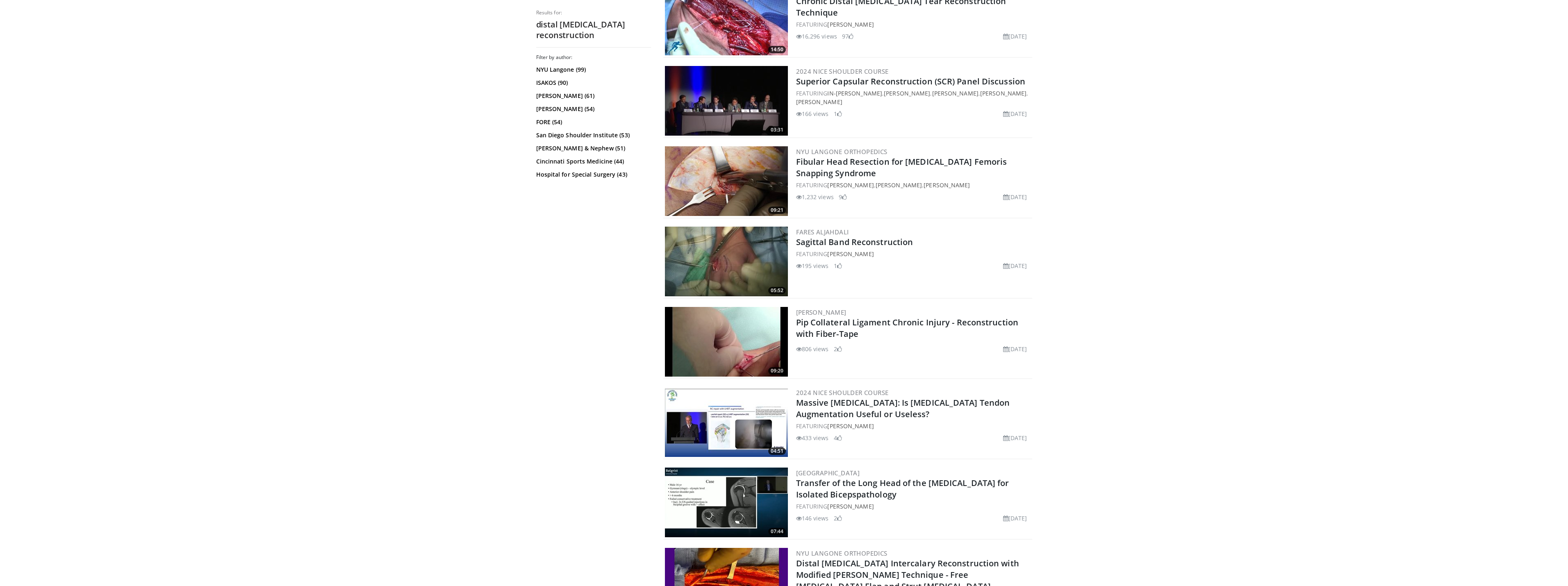
scroll to position [736, 0]
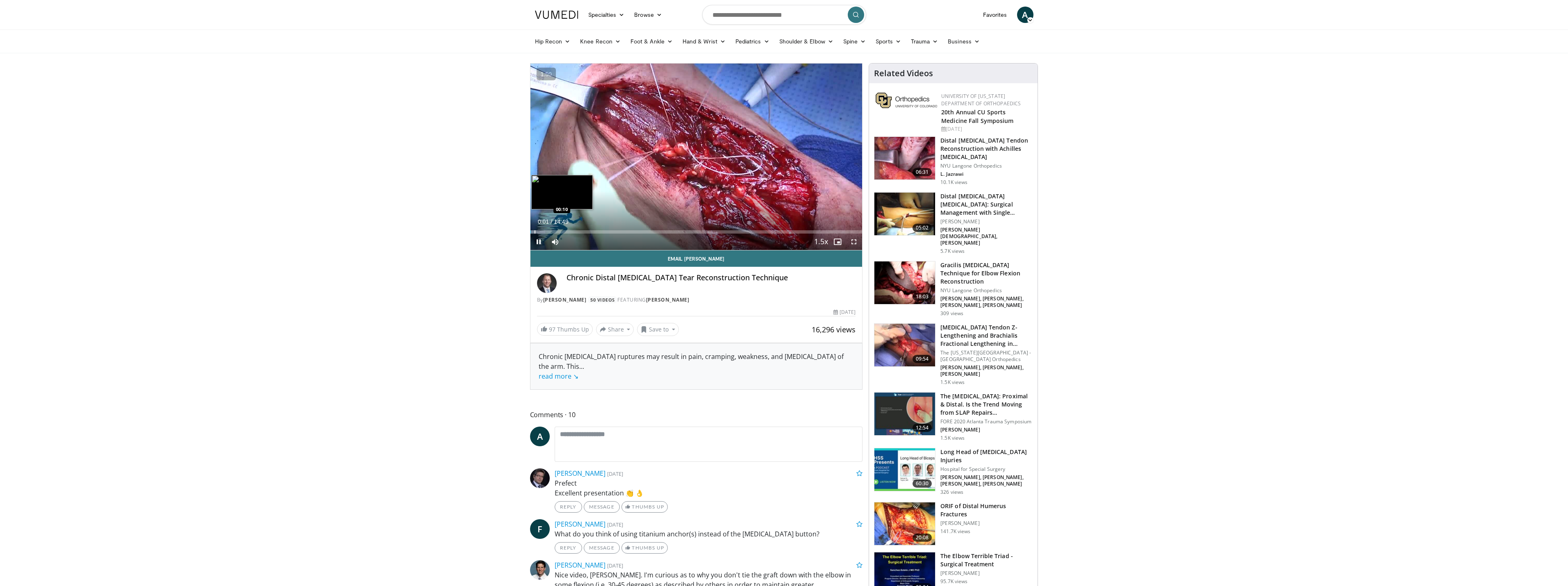
click at [535, 231] on div "Progress Bar" at bounding box center [535, 231] width 1 height 3
click at [854, 240] on span "Video Player" at bounding box center [854, 242] width 16 height 16
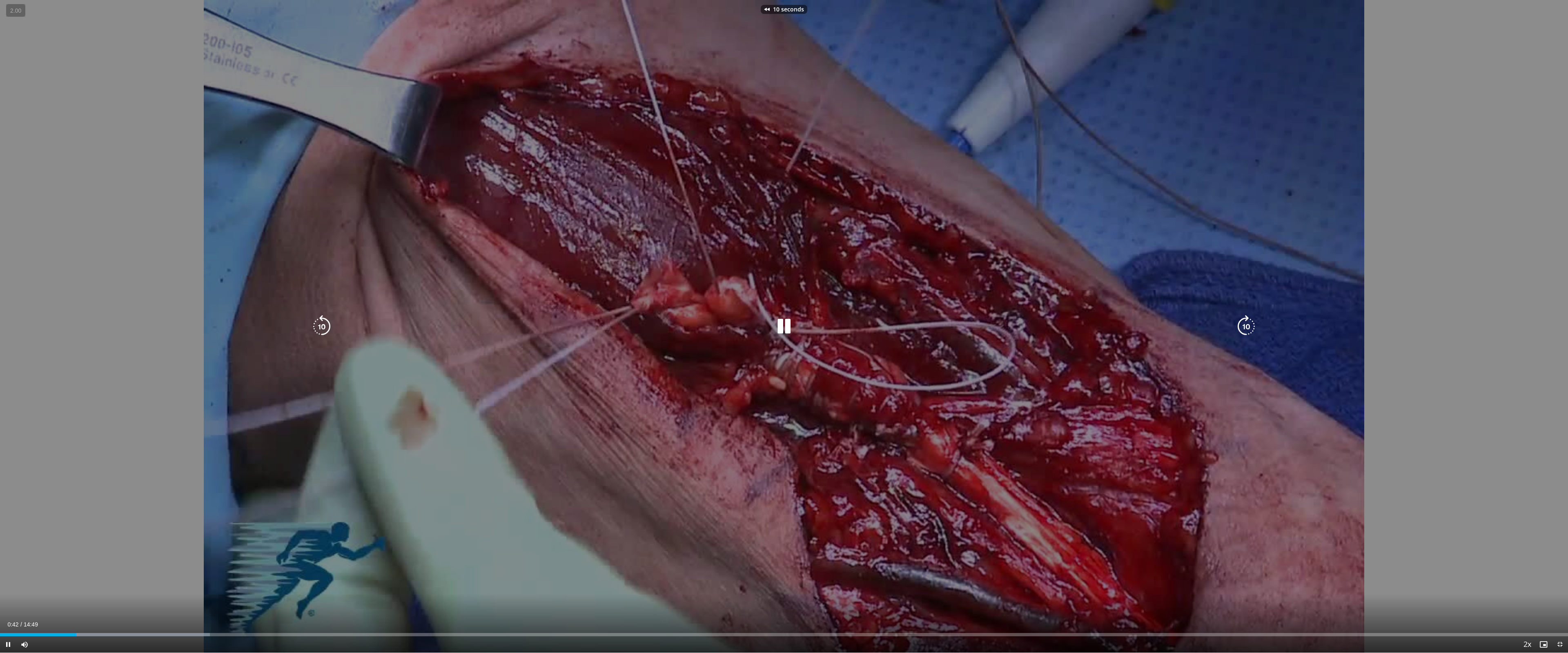
click at [1226, 279] on div "10 seconds Tap to unmute" at bounding box center [784, 326] width 1568 height 652
click at [782, 323] on icon "Video Player" at bounding box center [784, 326] width 23 height 23
click at [325, 323] on icon "Video Player" at bounding box center [321, 326] width 23 height 23
click at [785, 327] on icon "Video Player" at bounding box center [784, 326] width 23 height 23
click at [784, 326] on icon "Video Player" at bounding box center [784, 326] width 23 height 23
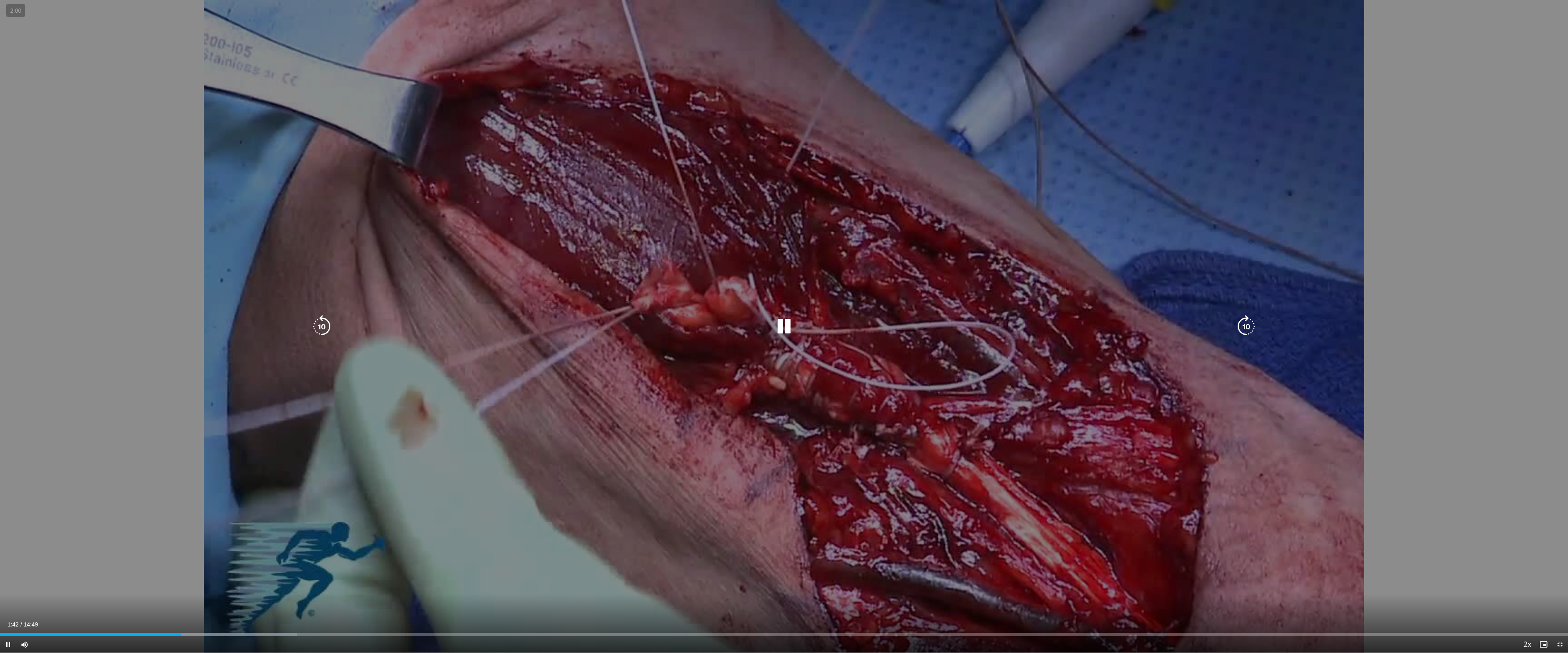
click at [779, 319] on icon "Video Player" at bounding box center [784, 326] width 23 height 23
click at [782, 319] on icon "Video Player" at bounding box center [784, 326] width 23 height 23
click at [784, 324] on icon "Video Player" at bounding box center [784, 326] width 23 height 23
click at [786, 328] on icon "Video Player" at bounding box center [784, 326] width 23 height 23
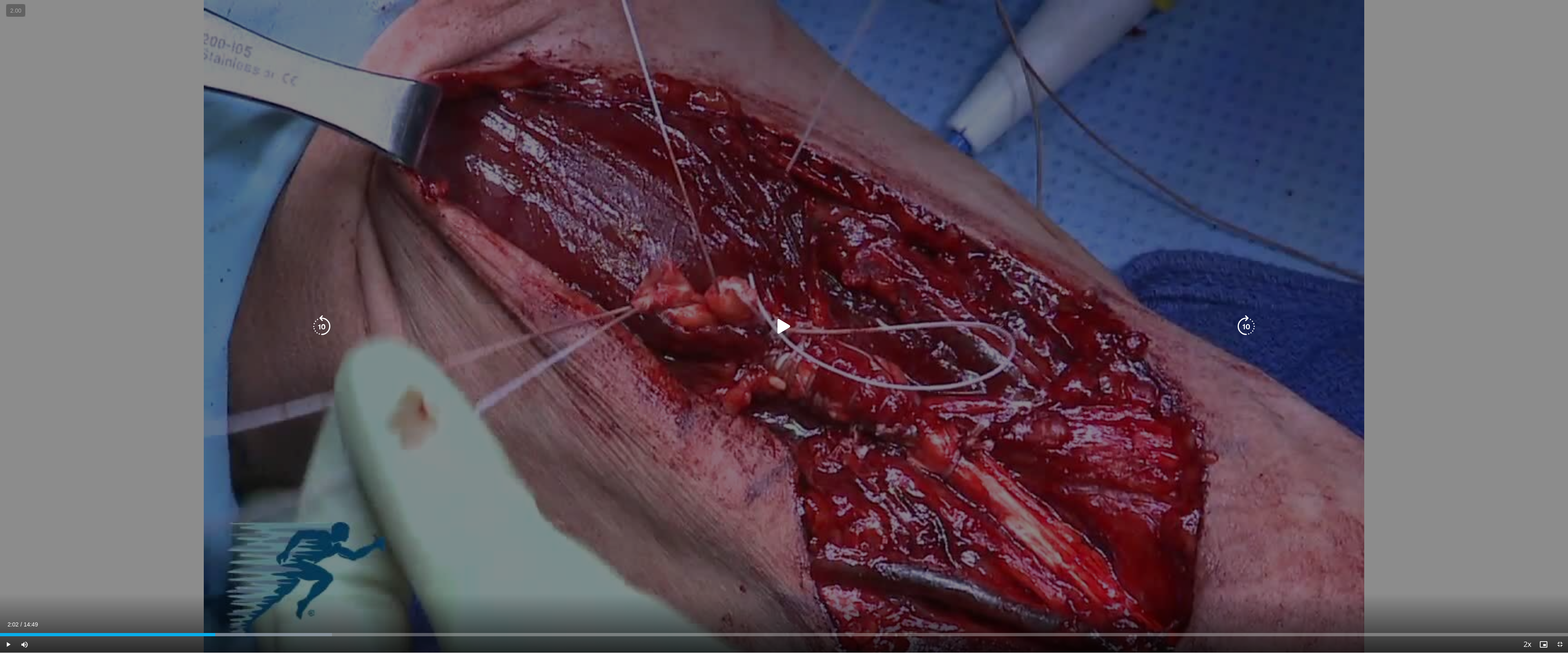
click at [784, 327] on icon "Video Player" at bounding box center [784, 326] width 23 height 23
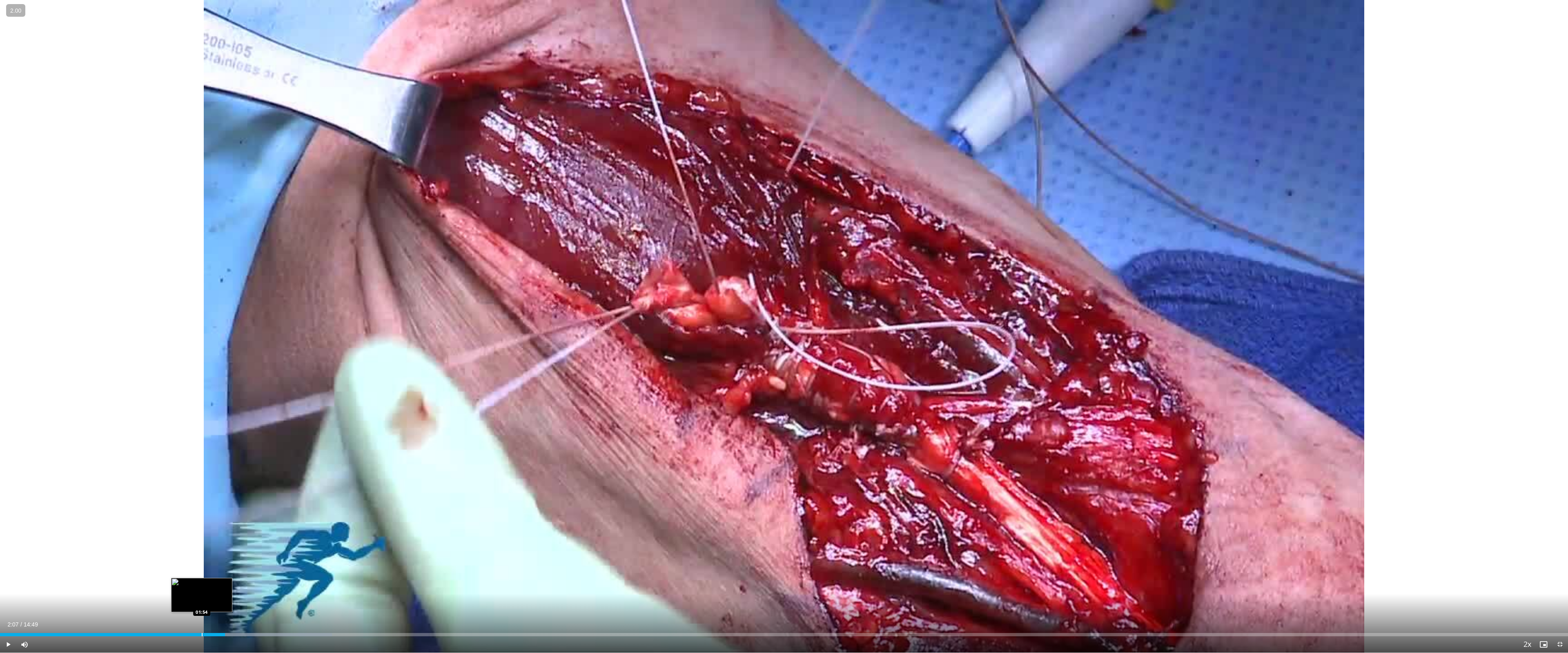
click at [202, 583] on div "Progress Bar" at bounding box center [202, 634] width 1 height 3
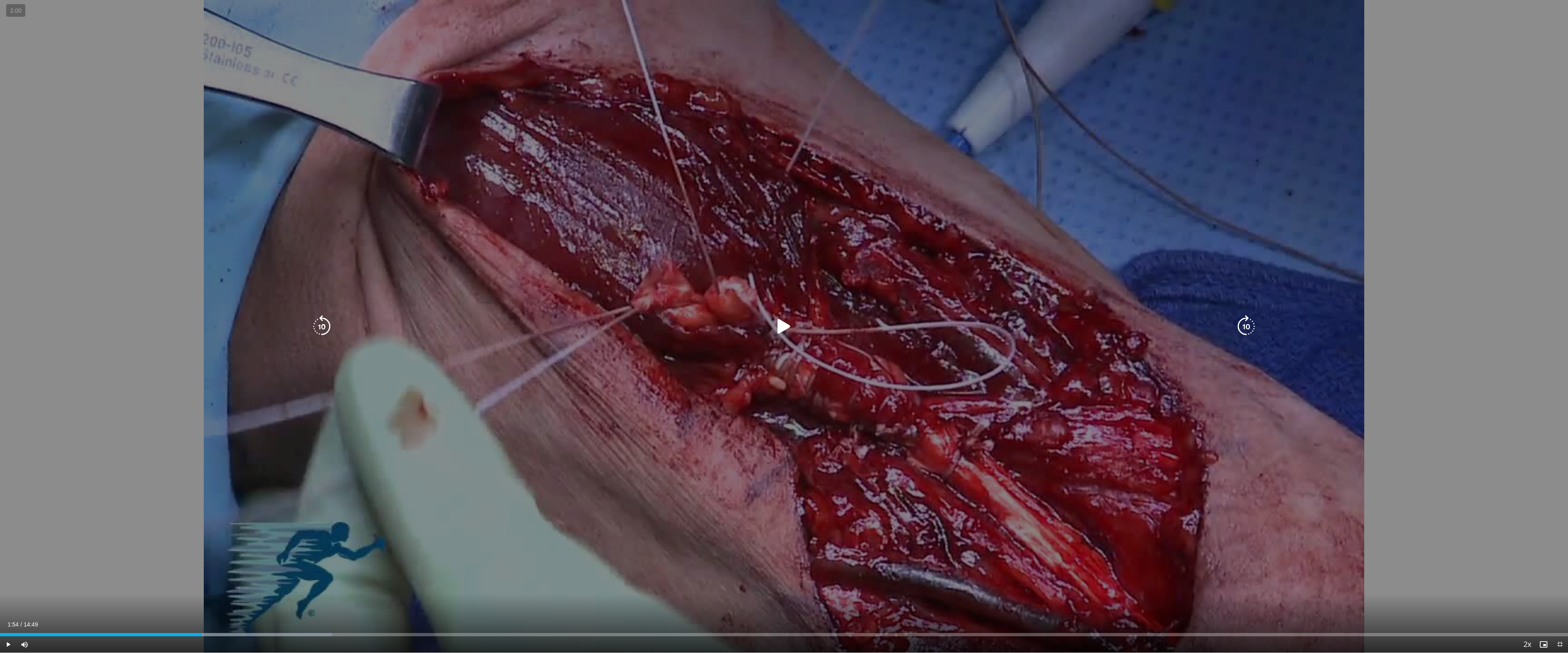
click at [788, 325] on icon "Video Player" at bounding box center [784, 326] width 23 height 23
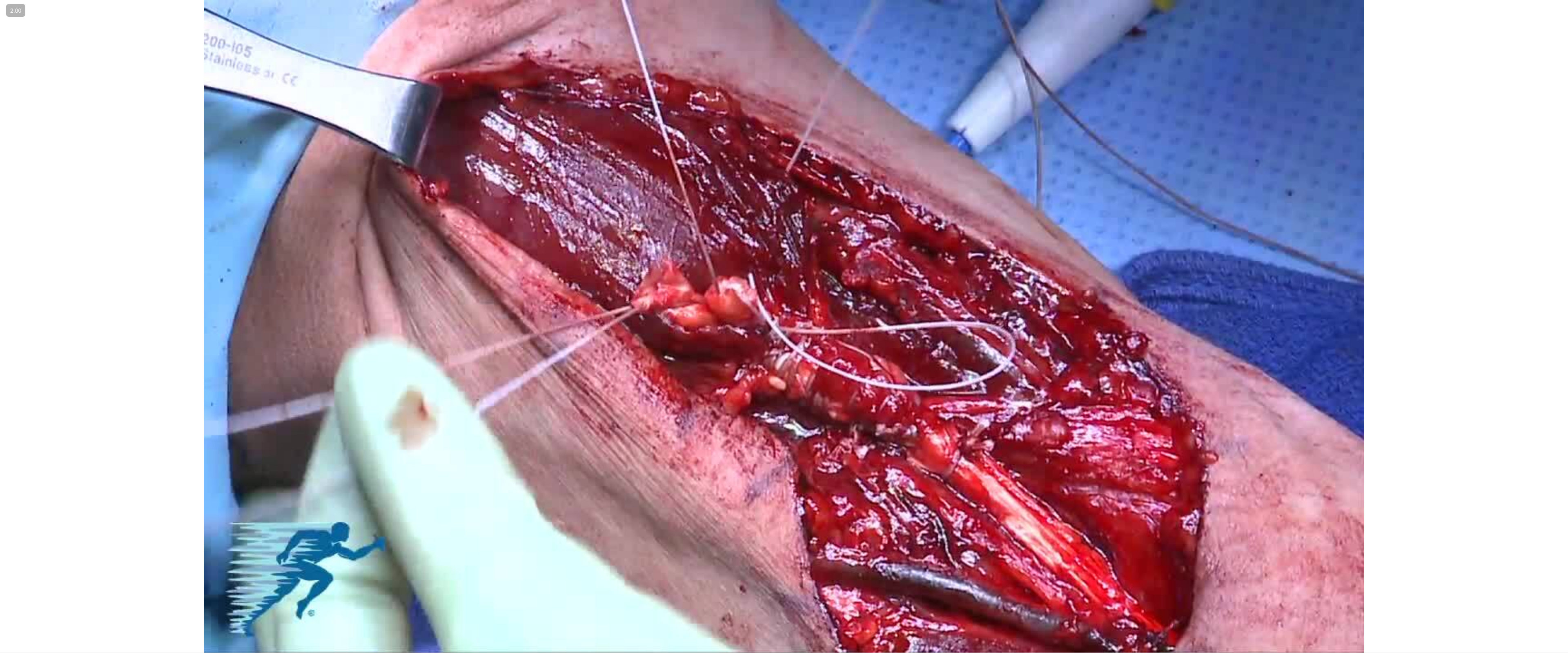
click at [786, 324] on div "10 seconds Tap to unmute" at bounding box center [784, 326] width 1568 height 652
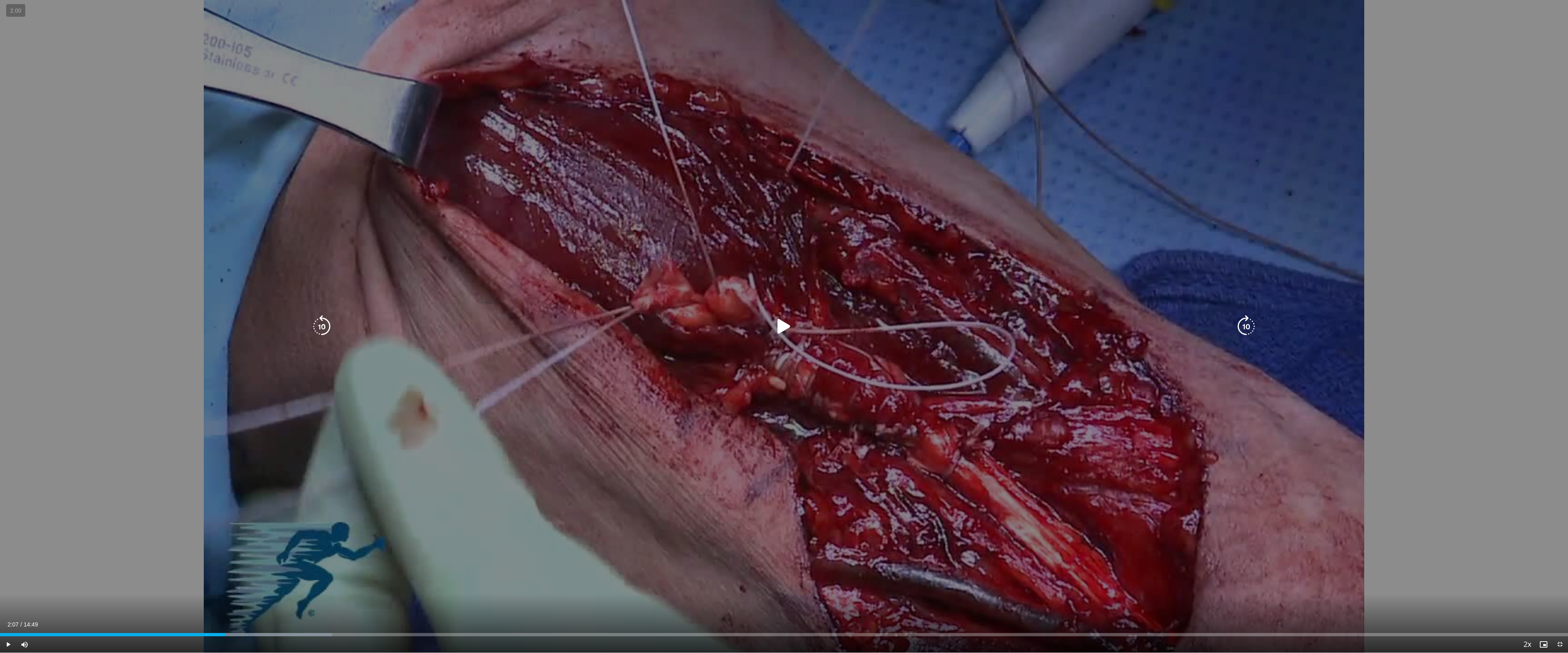
click at [785, 330] on icon "Video Player" at bounding box center [784, 326] width 23 height 23
click at [789, 324] on icon "Video Player" at bounding box center [784, 326] width 23 height 23
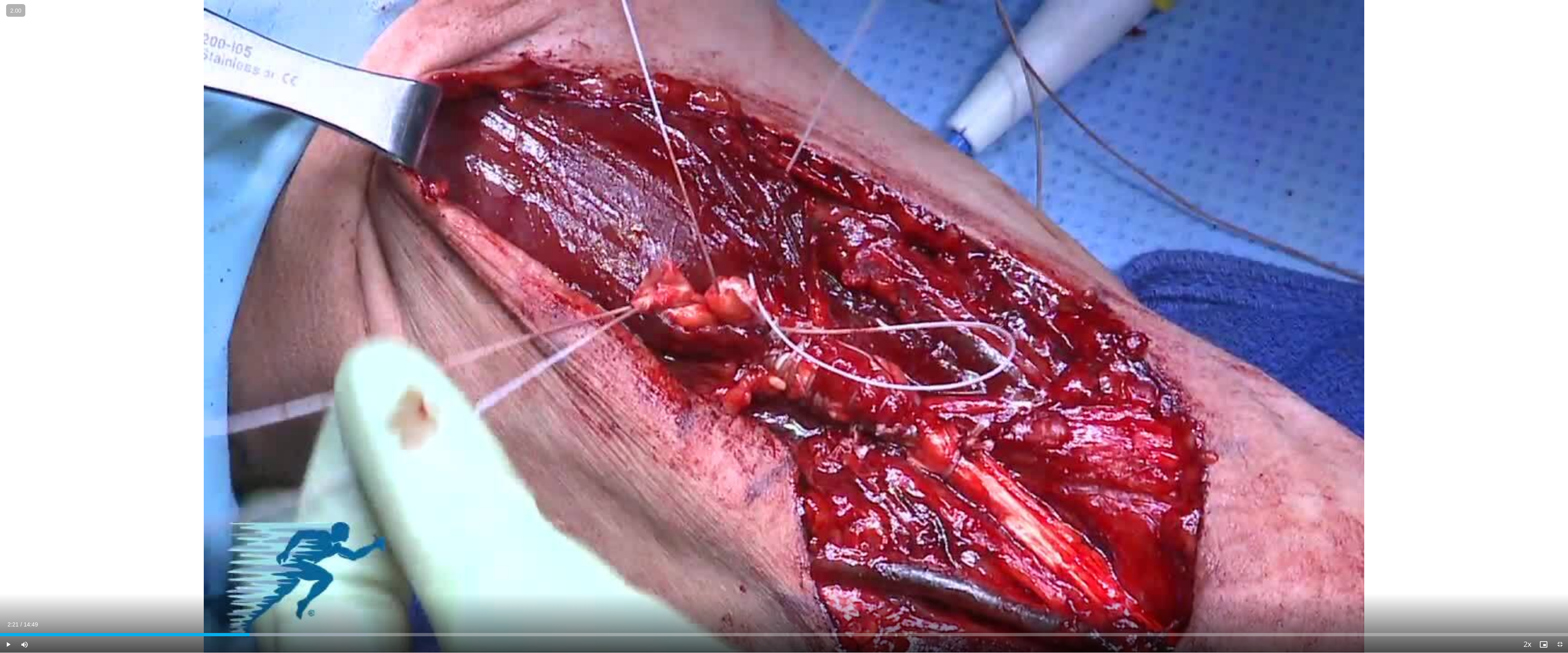
click at [789, 324] on div "10 seconds Tap to unmute" at bounding box center [784, 326] width 1568 height 652
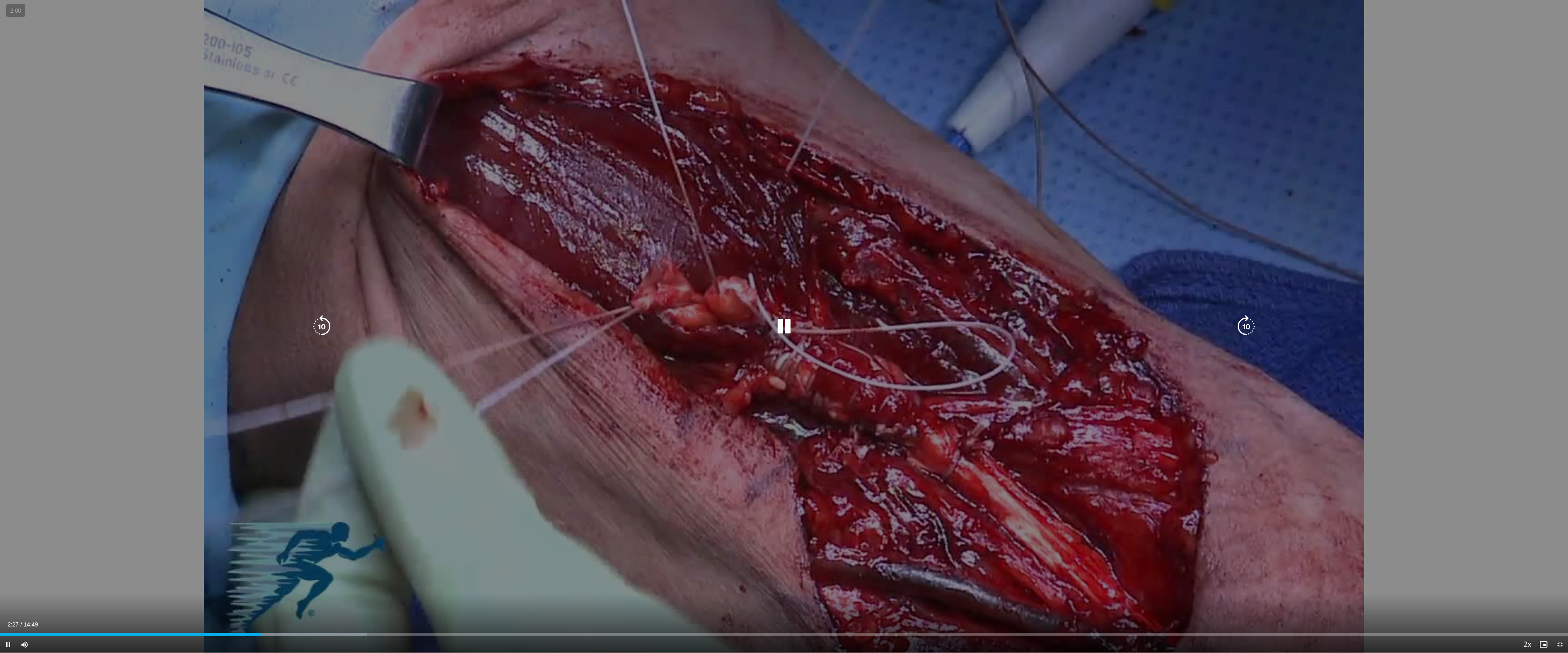
click at [794, 325] on icon "Video Player" at bounding box center [784, 326] width 23 height 23
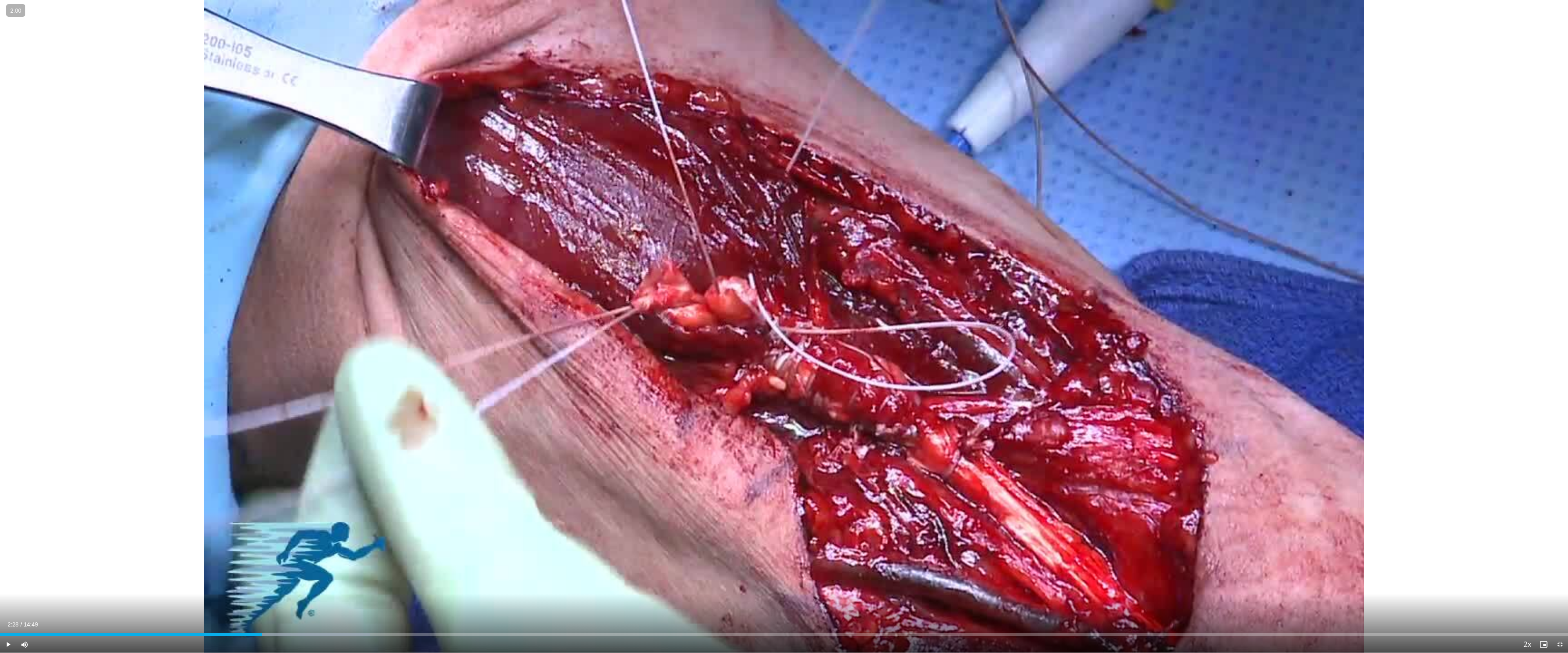
click at [794, 325] on div "10 seconds Tap to unmute" at bounding box center [784, 326] width 1568 height 652
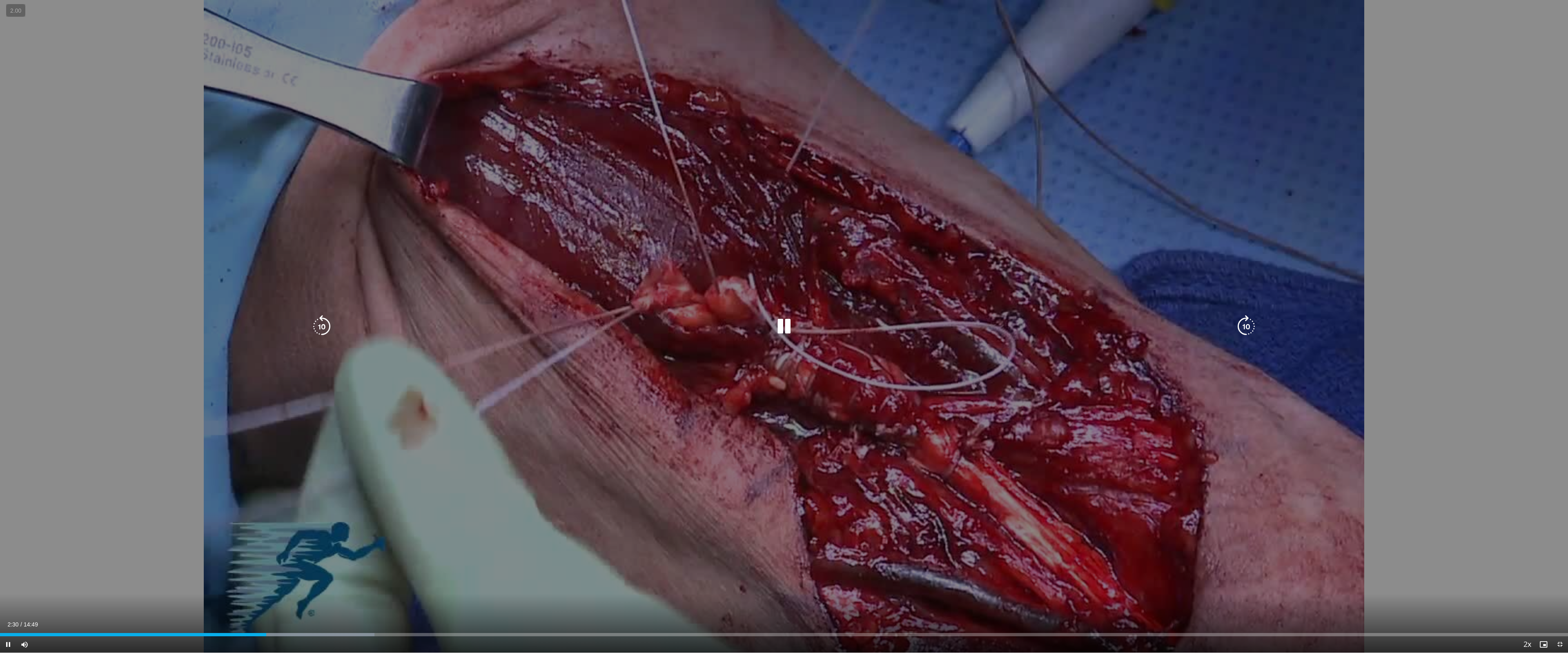
click at [793, 325] on icon "Video Player" at bounding box center [784, 326] width 23 height 23
click at [780, 330] on icon "Video Player" at bounding box center [784, 326] width 23 height 23
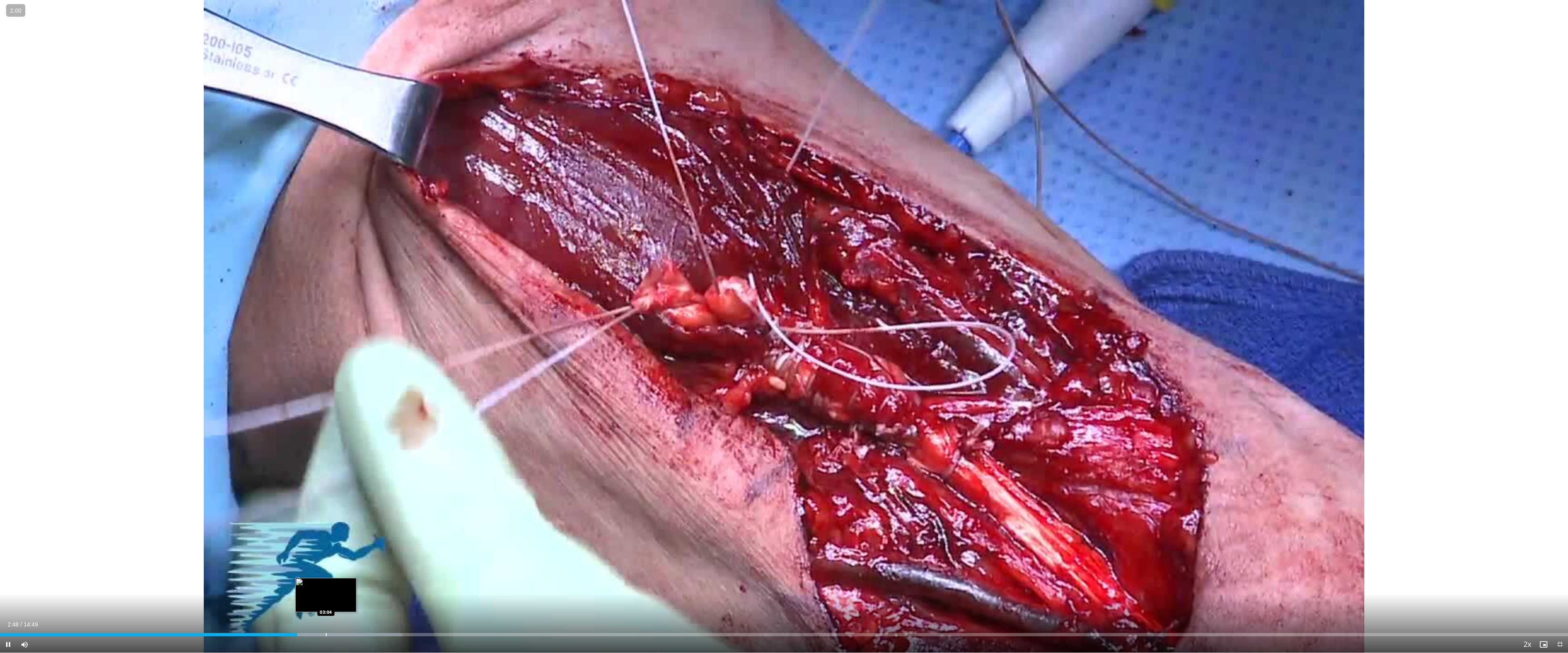
click at [326, 583] on div "Progress Bar" at bounding box center [326, 634] width 1 height 3
click at [357, 583] on div "Progress Bar" at bounding box center [357, 634] width 1 height 3
click at [412, 583] on div "Loaded : 30.36% 03:29 03:52" at bounding box center [784, 632] width 1568 height 7
click at [439, 583] on div "Loaded : 33.73% 03:58 04:08" at bounding box center [784, 632] width 1568 height 7
click at [569, 583] on div "Loaded : 41.26% 05:02 05:22" at bounding box center [784, 632] width 1568 height 7
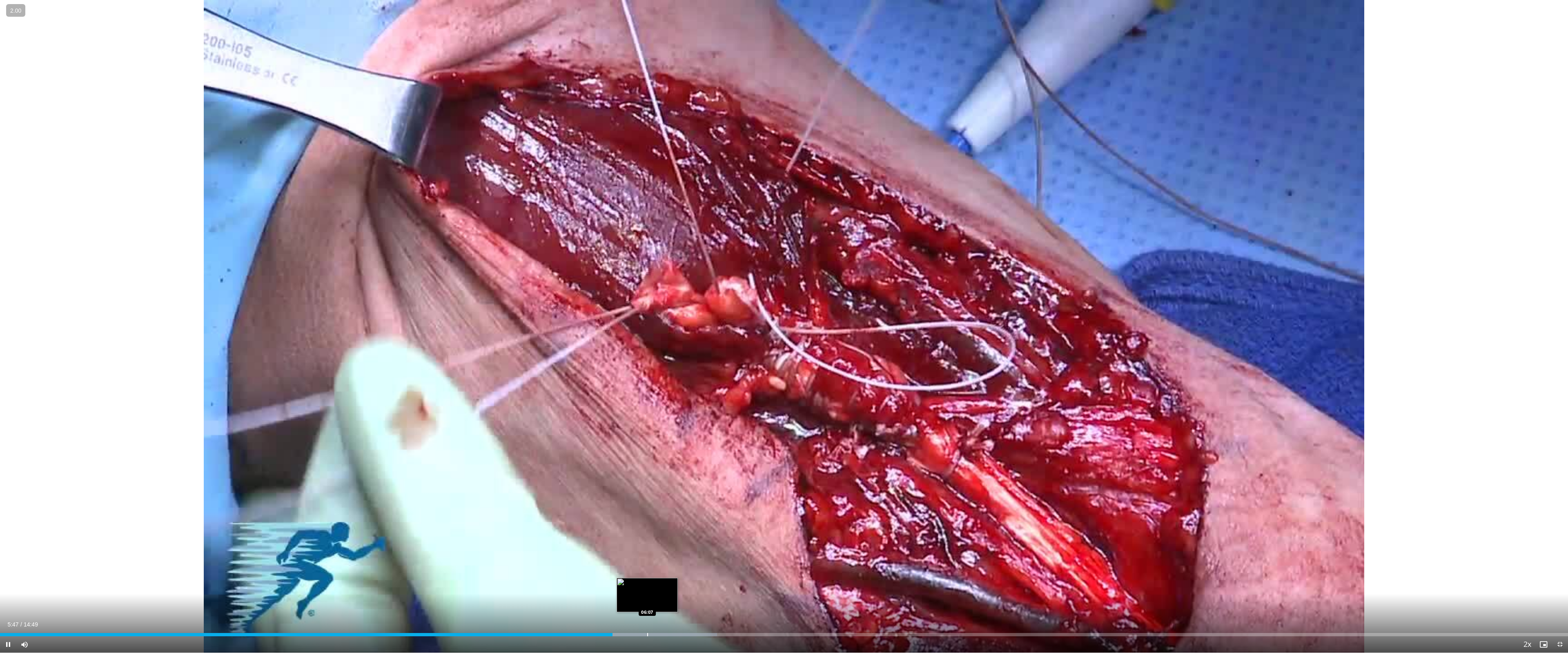
click at [648, 583] on div "Loaded : 45.72% 05:47 06:07" at bounding box center [784, 632] width 1568 height 7
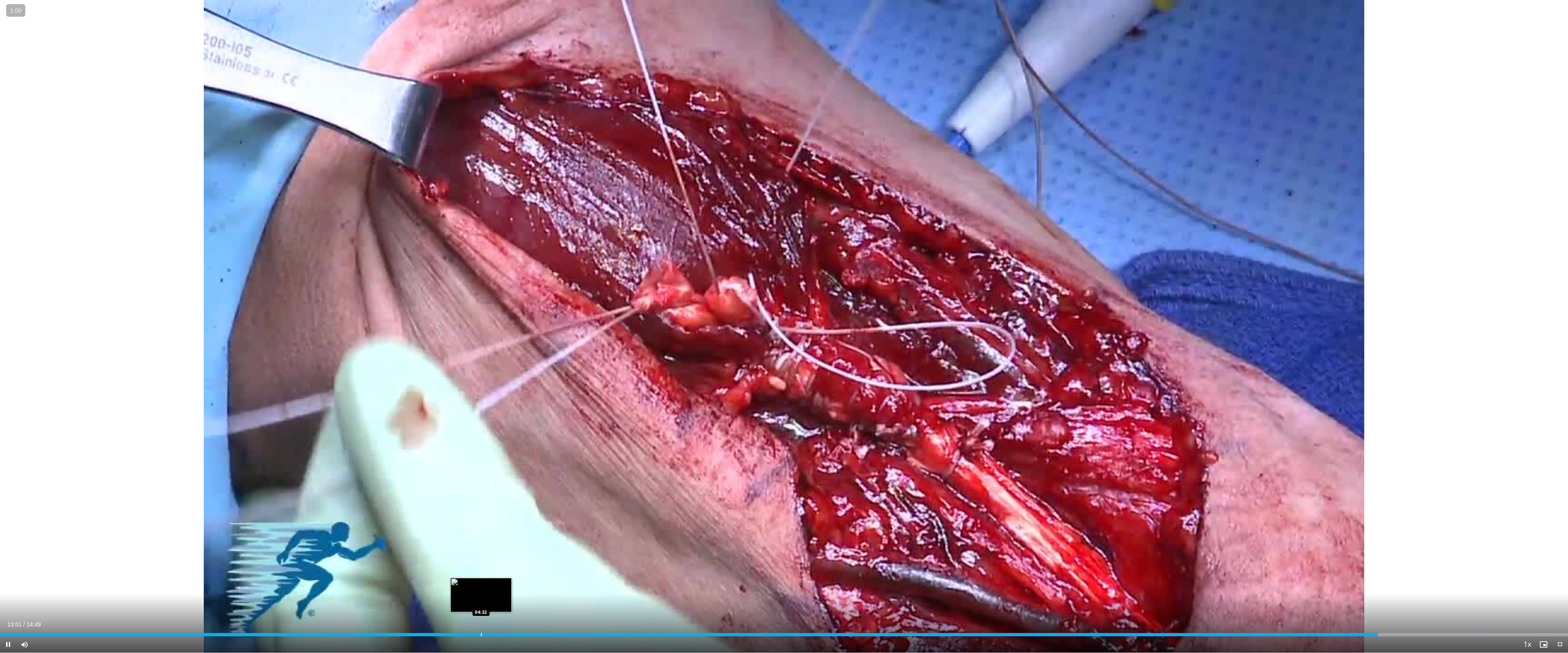
click at [480, 583] on div "Loaded : 94.80% 13:01 04:32" at bounding box center [784, 632] width 1568 height 7
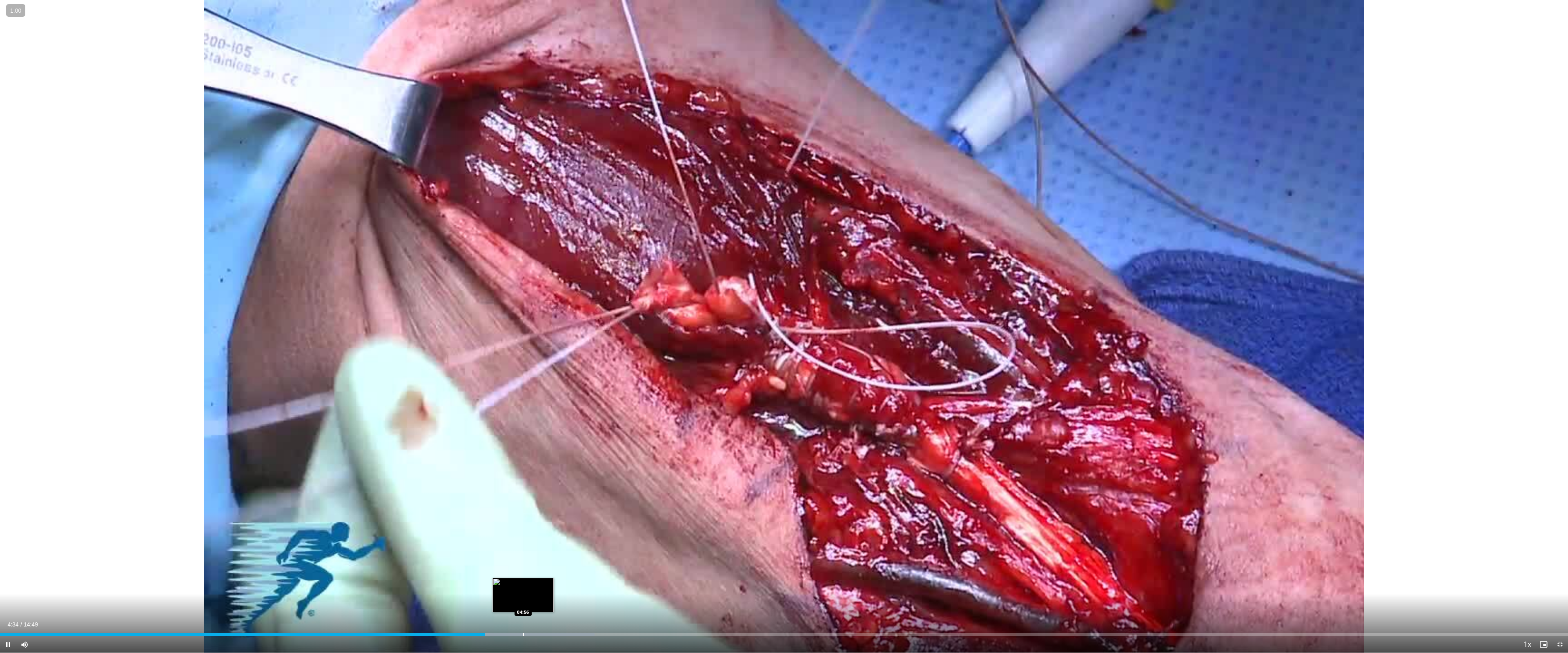
click at [523, 583] on div "Progress Bar" at bounding box center [523, 634] width 1 height 3
click at [601, 583] on video-js "**********" at bounding box center [784, 326] width 1568 height 653
click at [605, 583] on div "Current Time 5:05 / Duration 14:49 Pause Skip Backward Skip Forward Mute Loaded…" at bounding box center [784, 644] width 1568 height 16
click at [605, 583] on div "Progress Bar" at bounding box center [605, 634] width 1 height 3
click at [673, 583] on div "Progress Bar" at bounding box center [673, 634] width 1 height 3
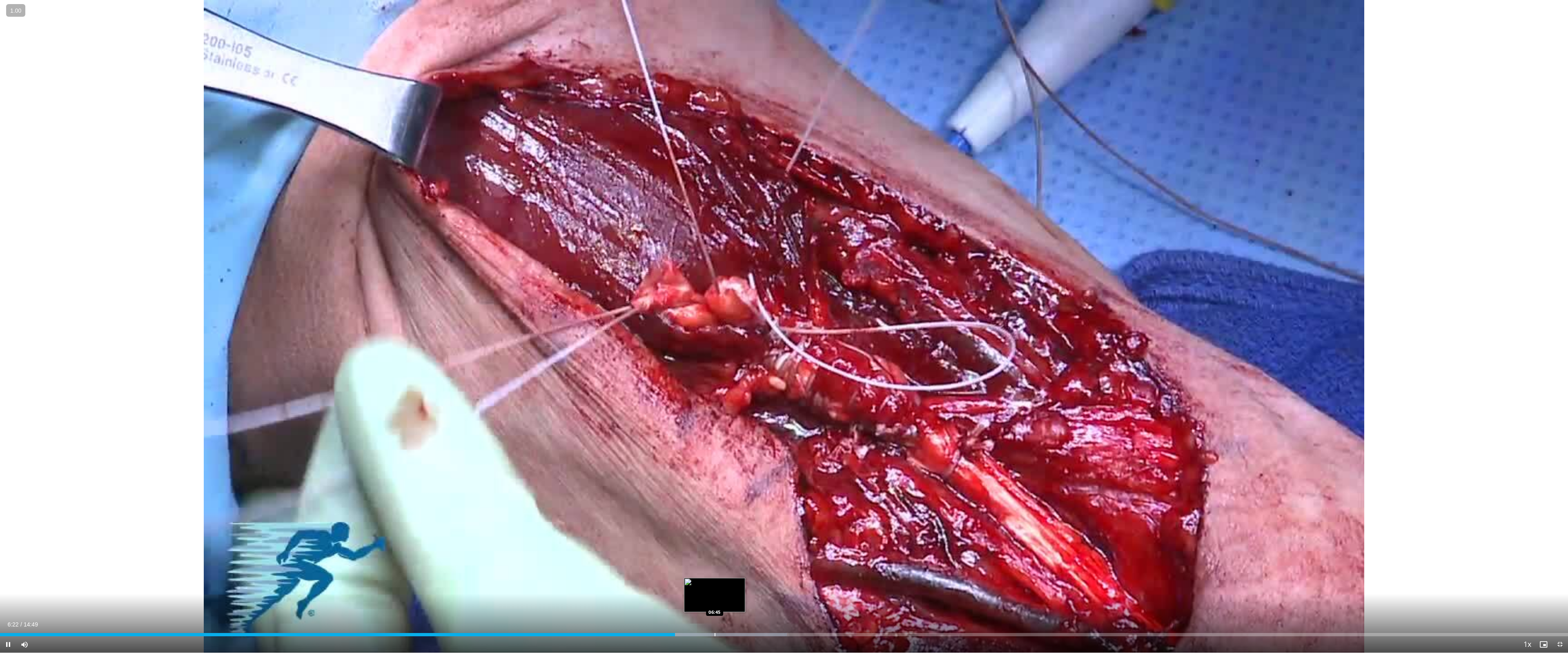
click at [715, 583] on div "Progress Bar" at bounding box center [715, 634] width 1 height 3
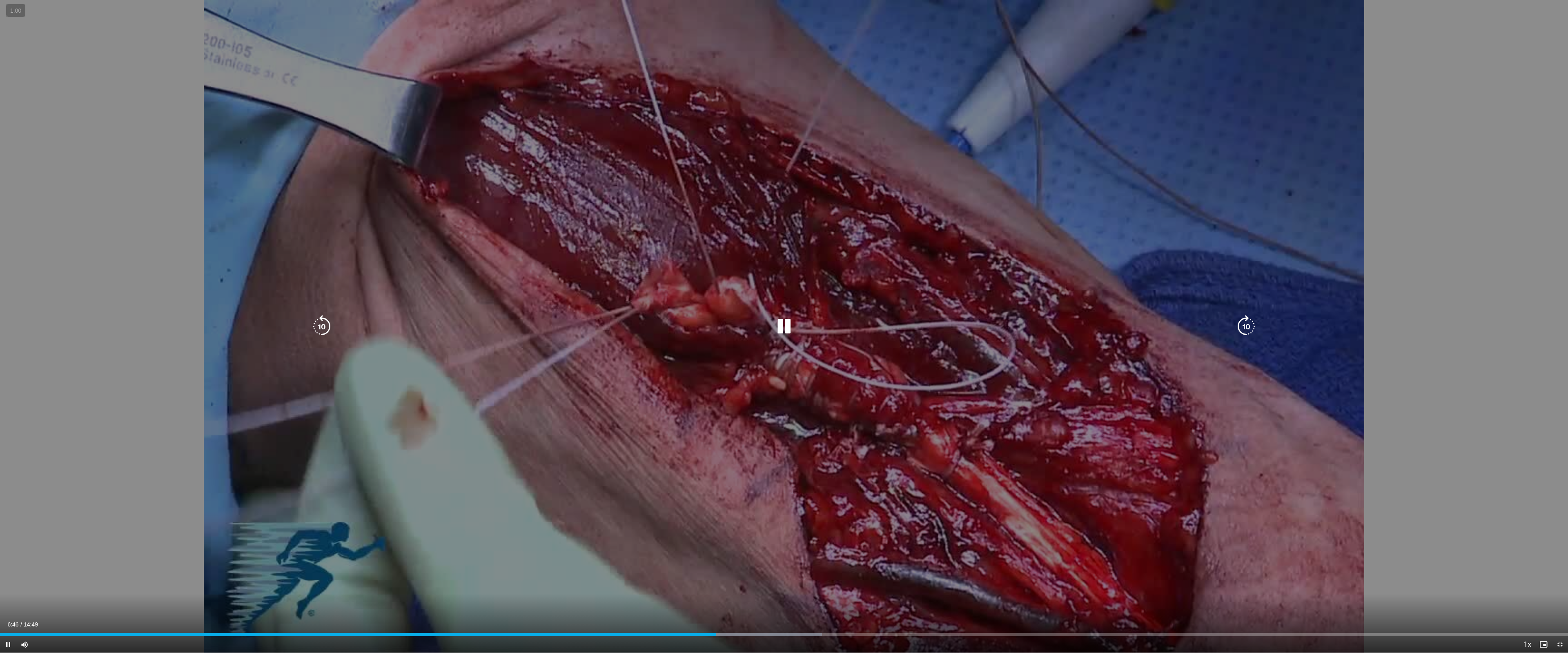
click at [759, 583] on div "Current Time 6:46 / Duration 14:49 Pause Skip Backward Skip Forward Mute Loaded…" at bounding box center [784, 644] width 1568 height 16
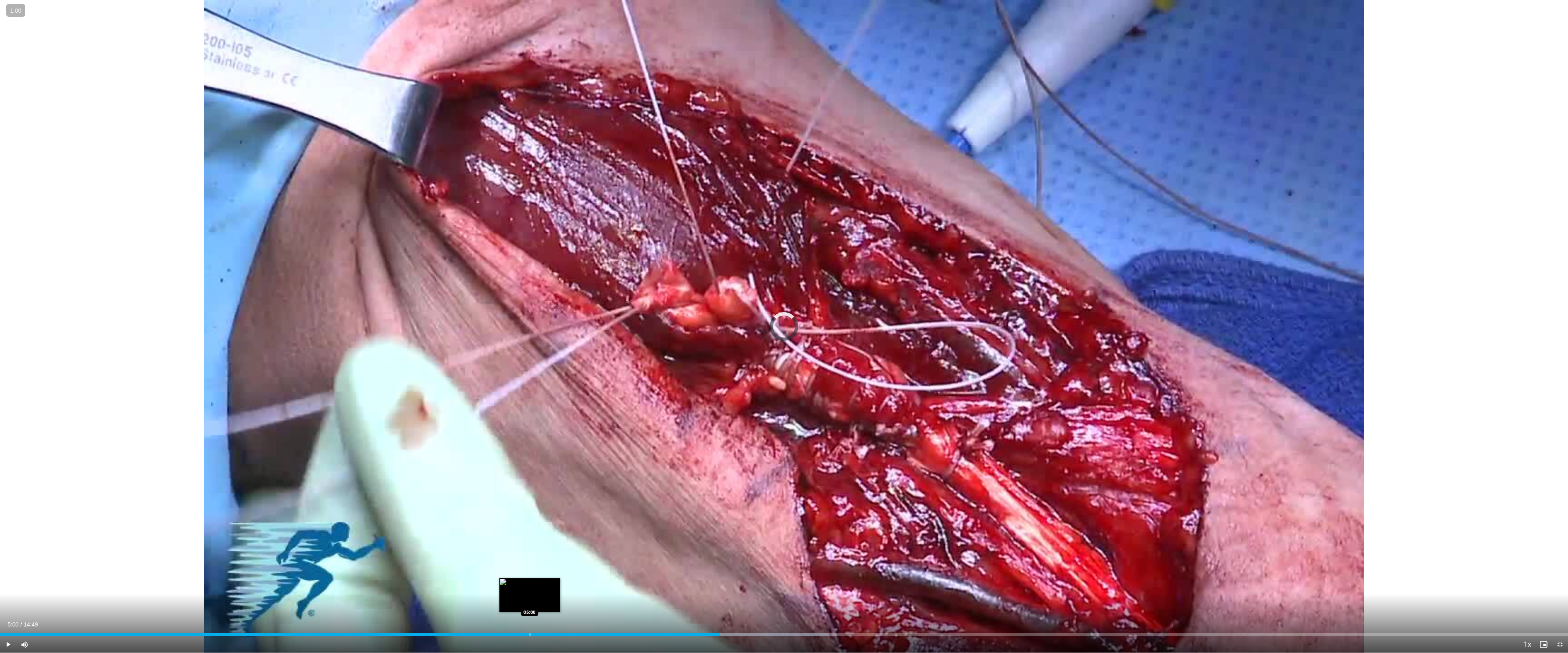
click at [530, 583] on div "Progress Bar" at bounding box center [530, 634] width 1 height 3
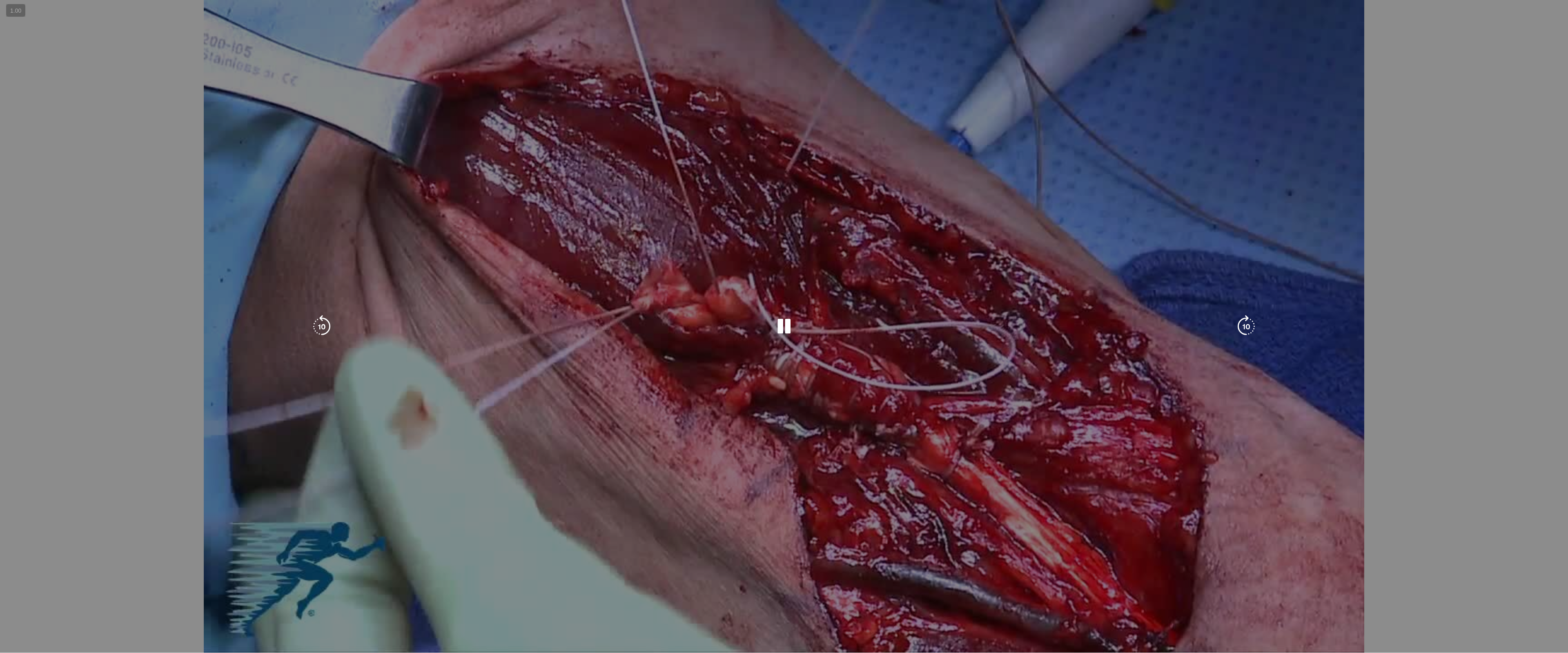
click at [356, 583] on video-js "**********" at bounding box center [784, 326] width 1568 height 653
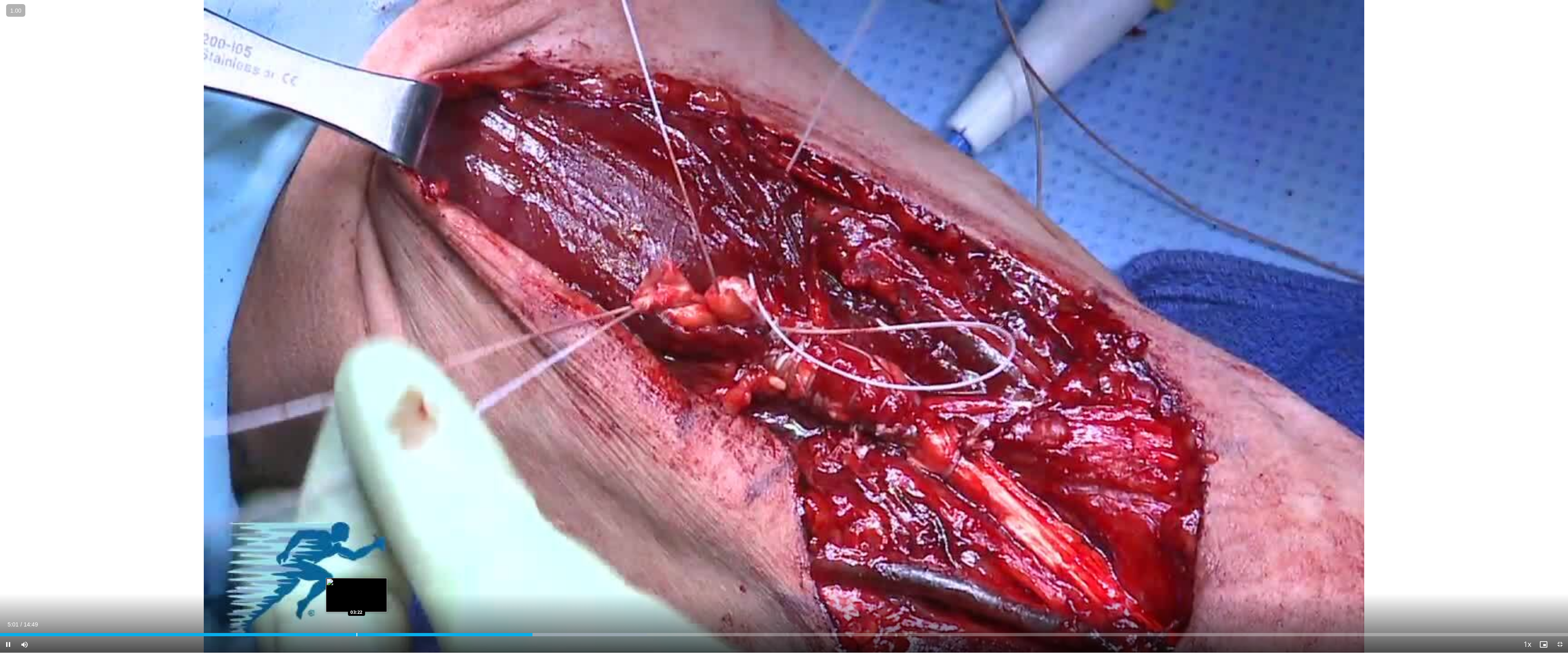
click at [356, 583] on div "Progress Bar" at bounding box center [356, 634] width 1 height 3
click at [273, 583] on div "Progress Bar" at bounding box center [273, 634] width 1 height 3
click at [308, 583] on div "Loaded : 25.64% 02:42 02:54" at bounding box center [784, 632] width 1568 height 7
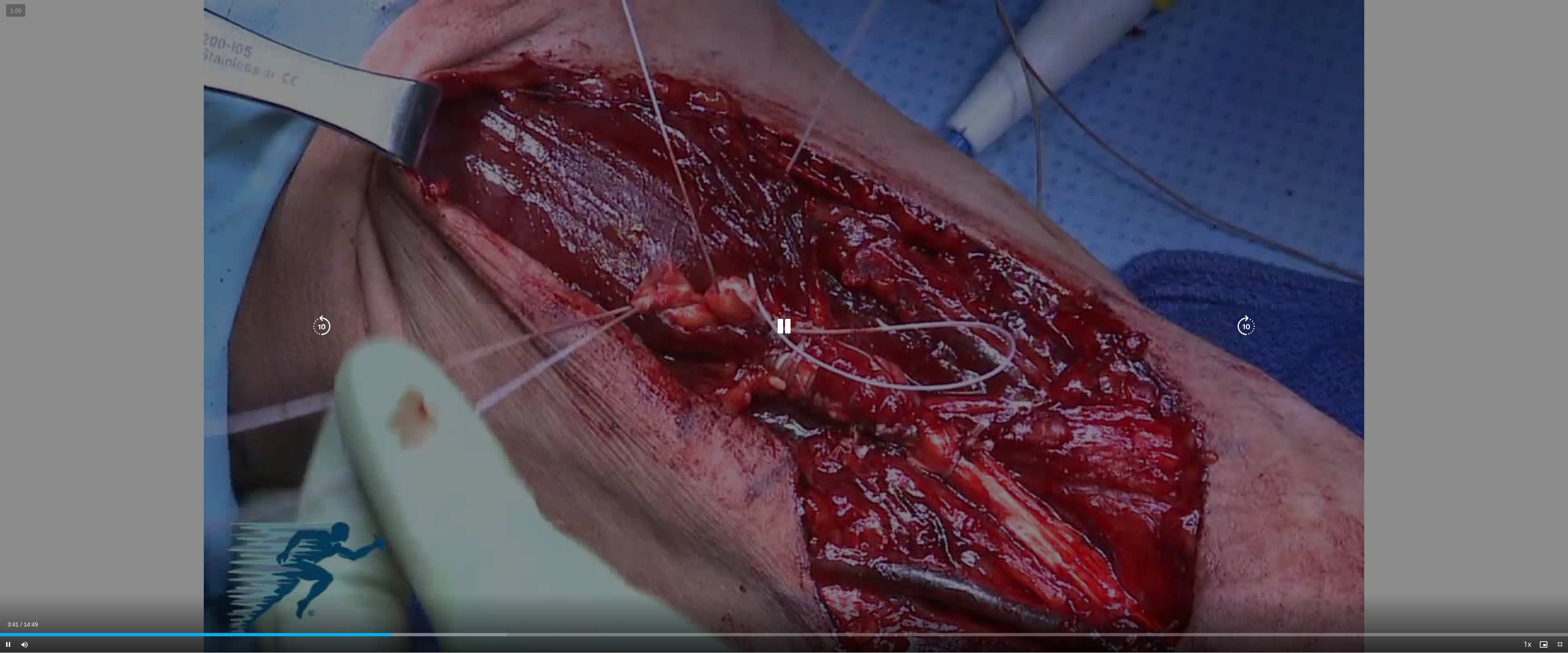
click at [446, 583] on div "Loaded : 32.34% 03:41 04:13" at bounding box center [784, 632] width 1568 height 7
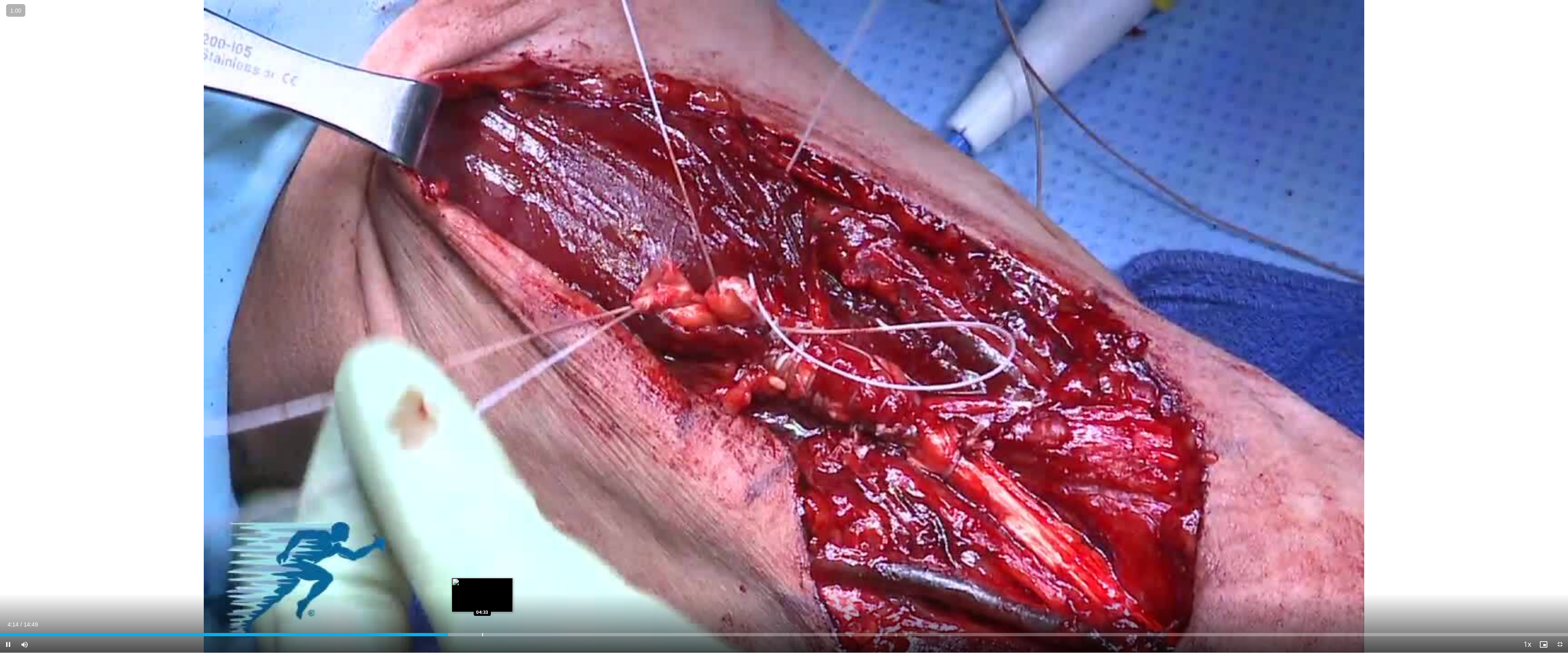
click at [483, 583] on div "Progress Bar" at bounding box center [482, 634] width 1 height 3
click at [501, 583] on div "Current Time 4:35 / Duration 14:49 Pause Skip Backward Skip Forward Mute Loaded…" at bounding box center [784, 644] width 1568 height 16
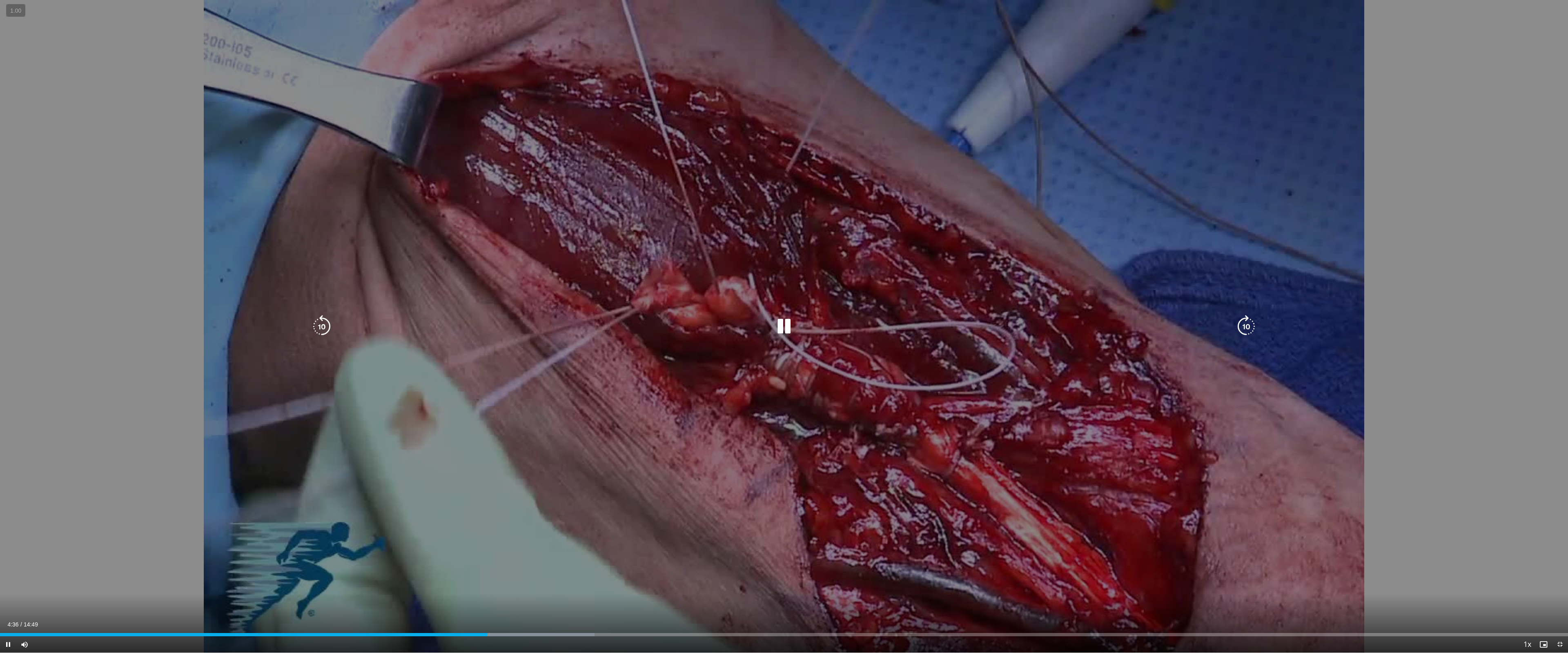
click at [520, 583] on div "Current Time 4:36 / Duration 14:49 Pause Skip Backward Skip Forward Mute Loaded…" at bounding box center [784, 644] width 1568 height 16
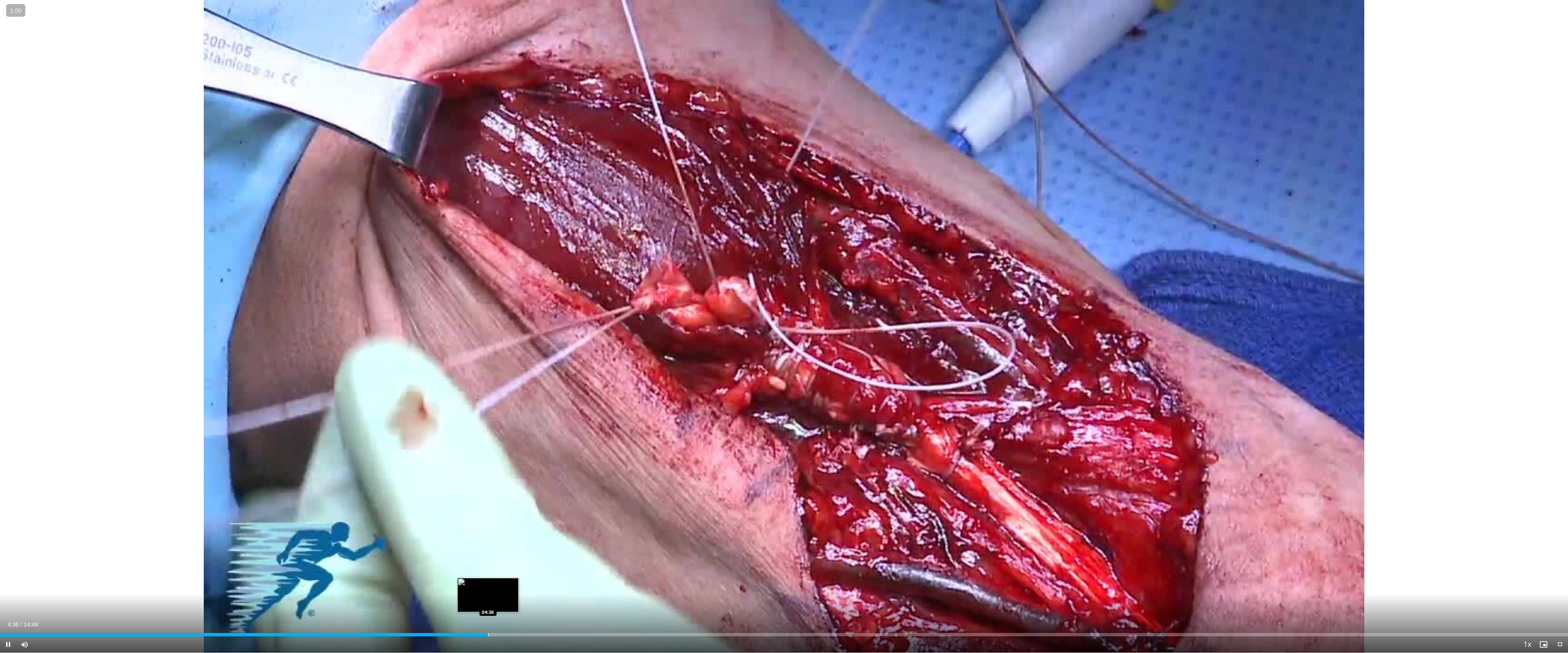
click at [489, 583] on div "Progress Bar" at bounding box center [488, 634] width 1 height 3
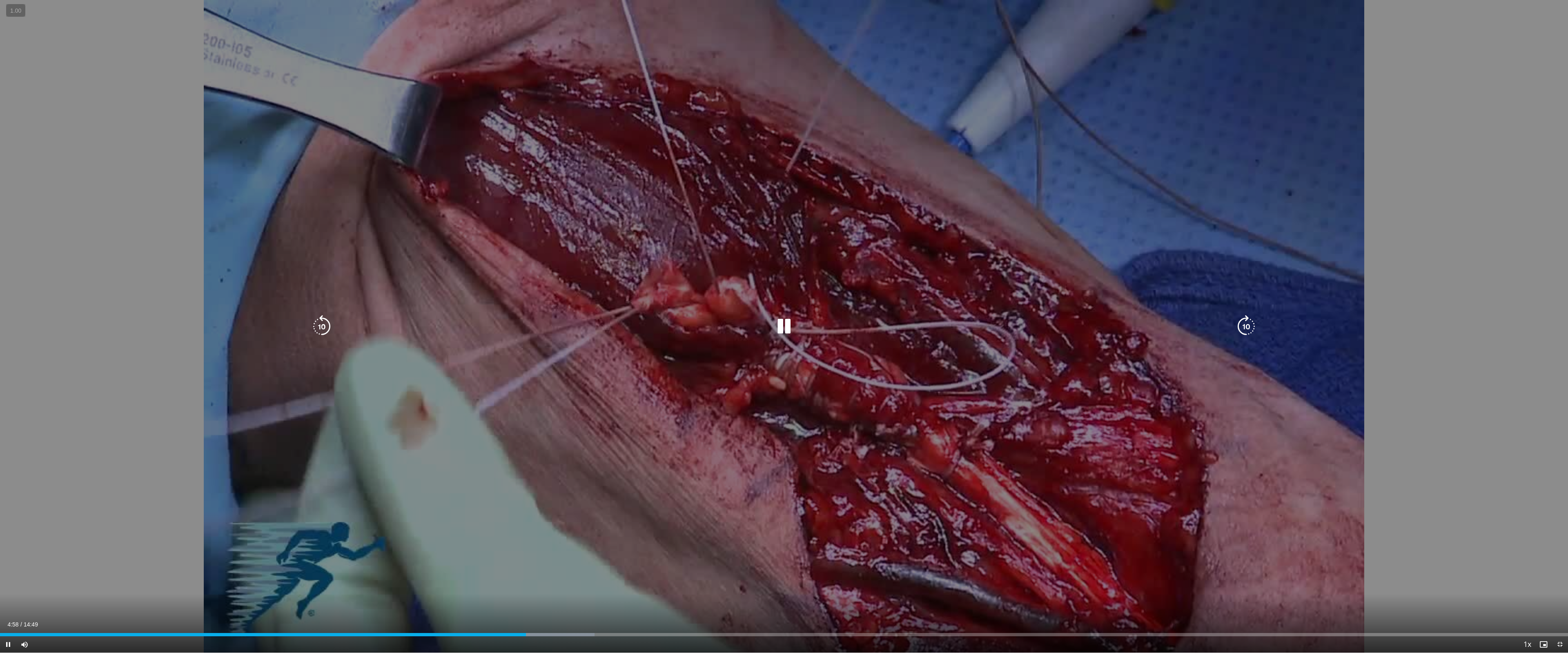
click at [564, 583] on div "Current Time 4:58 / Duration 14:49 Pause Skip Backward Skip Forward Mute Loaded…" at bounding box center [784, 644] width 1568 height 16
drag, startPoint x: 585, startPoint y: 638, endPoint x: 619, endPoint y: 640, distance: 34.1
click at [587, 583] on div "Current Time 4:59 / Duration 14:49 Pause Skip Backward Skip Forward Mute Loaded…" at bounding box center [784, 644] width 1568 height 16
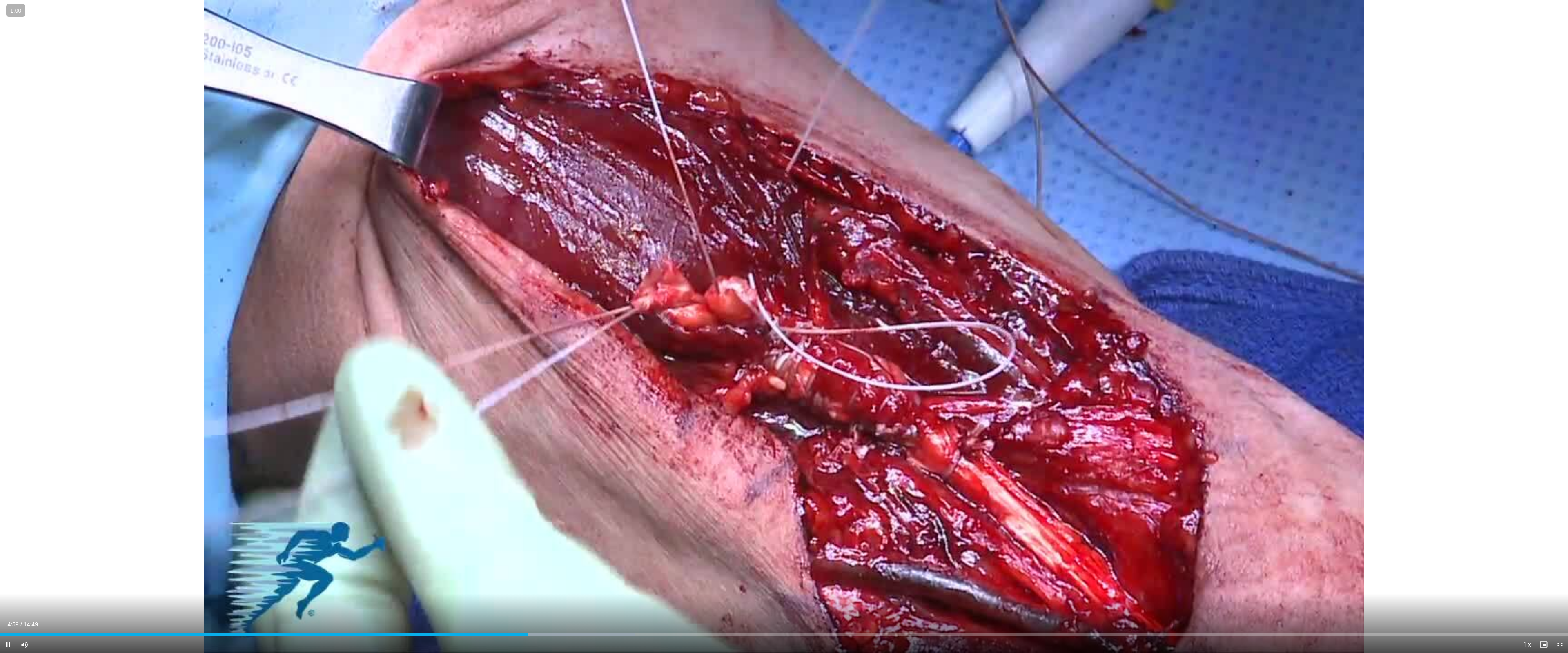
click at [621, 583] on div "Current Time 4:59 / Duration 14:49 Pause Skip Backward Skip Forward Mute Loaded…" at bounding box center [784, 644] width 1568 height 16
click at [611, 583] on div "Loaded : 41.26% 05:01 05:46" at bounding box center [784, 632] width 1568 height 7
click at [774, 583] on div "Current Time 5:47 / Duration 14:49 Pause Skip Backward Skip Forward Mute Loaded…" at bounding box center [784, 644] width 1568 height 16
click at [185, 583] on div "Loaded : 46.10% 05:48 01:45" at bounding box center [784, 632] width 1568 height 7
click at [125, 583] on div "Progress Bar" at bounding box center [125, 634] width 1 height 3
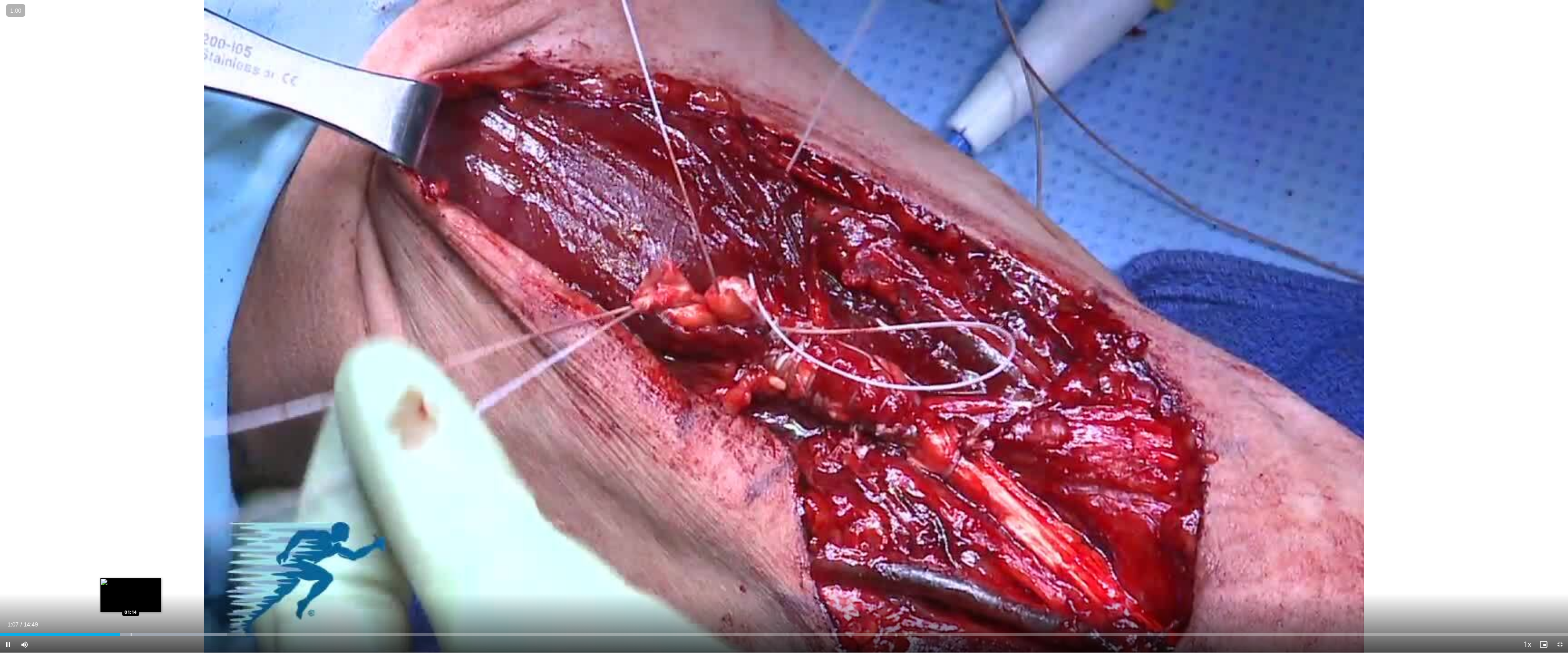
click at [133, 583] on div "Loaded : 14.49% 01:08 01:14" at bounding box center [784, 632] width 1568 height 7
click at [146, 583] on div "Loaded : 15.61% 01:15 01:21" at bounding box center [784, 632] width 1568 height 7
click at [175, 583] on div "Progress Bar" at bounding box center [175, 634] width 1 height 3
click at [92, 583] on div "Loaded : 6.75% 00:52 00:52" at bounding box center [784, 632] width 1568 height 7
click at [78, 583] on div "Progress Bar" at bounding box center [78, 634] width 1 height 3
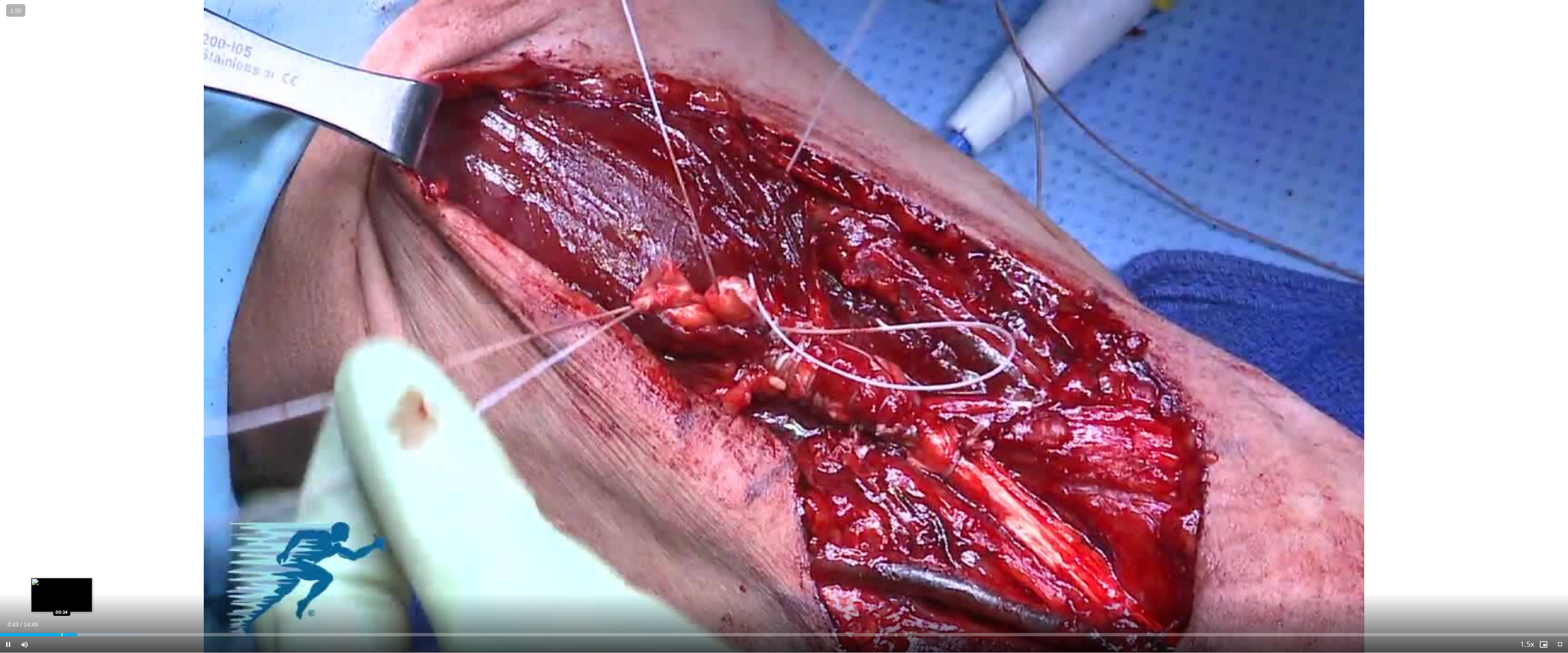
click at [62, 583] on div "Progress Bar" at bounding box center [62, 634] width 1 height 3
click at [34, 583] on div "Loaded : 11.14% 00:32 00:26" at bounding box center [784, 632] width 1568 height 7
click at [57, 583] on div "Progress Bar" at bounding box center [57, 634] width 1 height 3
click at [70, 583] on div "Progress Bar" at bounding box center [69, 634] width 1 height 3
click at [80, 583] on div "Progress Bar" at bounding box center [79, 634] width 1 height 3
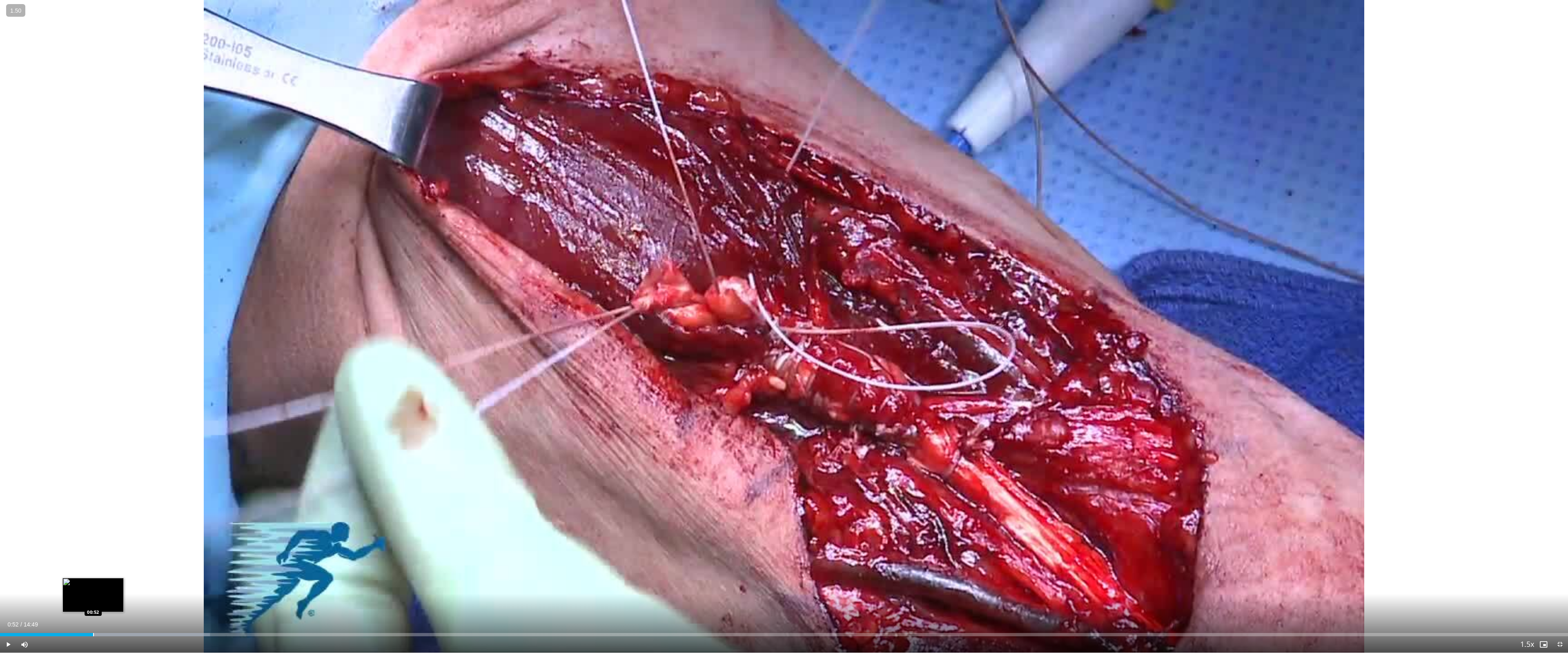
click at [93, 583] on div "Progress Bar" at bounding box center [93, 634] width 1 height 3
drag, startPoint x: 103, startPoint y: 633, endPoint x: 110, endPoint y: 632, distance: 7.1
click at [103, 583] on div "Progress Bar" at bounding box center [103, 634] width 1 height 3
click at [115, 583] on div "Loaded : 13.38% 00:59 01:05" at bounding box center [784, 632] width 1568 height 7
click at [126, 583] on div "Loaded : 13.38% 01:06 01:11" at bounding box center [784, 632] width 1568 height 7
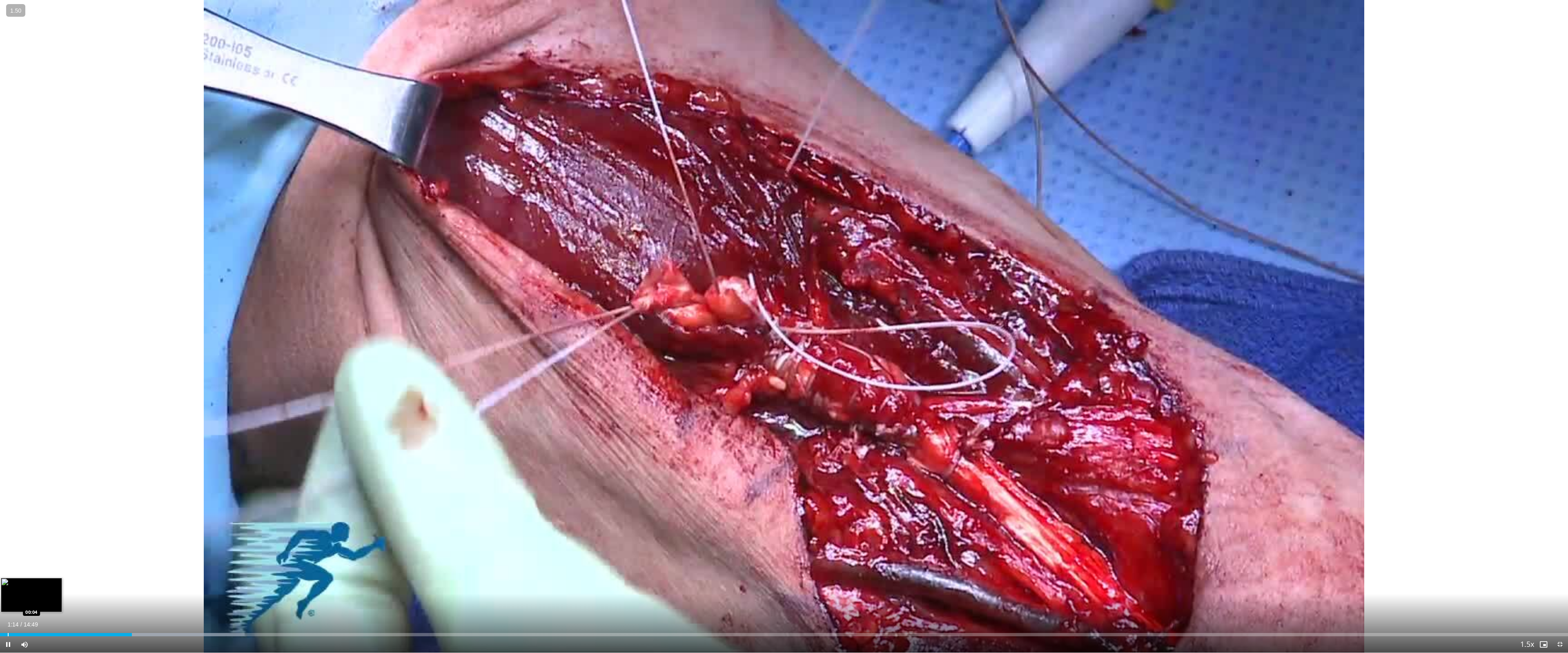
click at [7, 583] on div "Progress Bar" at bounding box center [7, 634] width 1 height 3
click at [17, 583] on div "Progress Bar" at bounding box center [17, 634] width 1 height 3
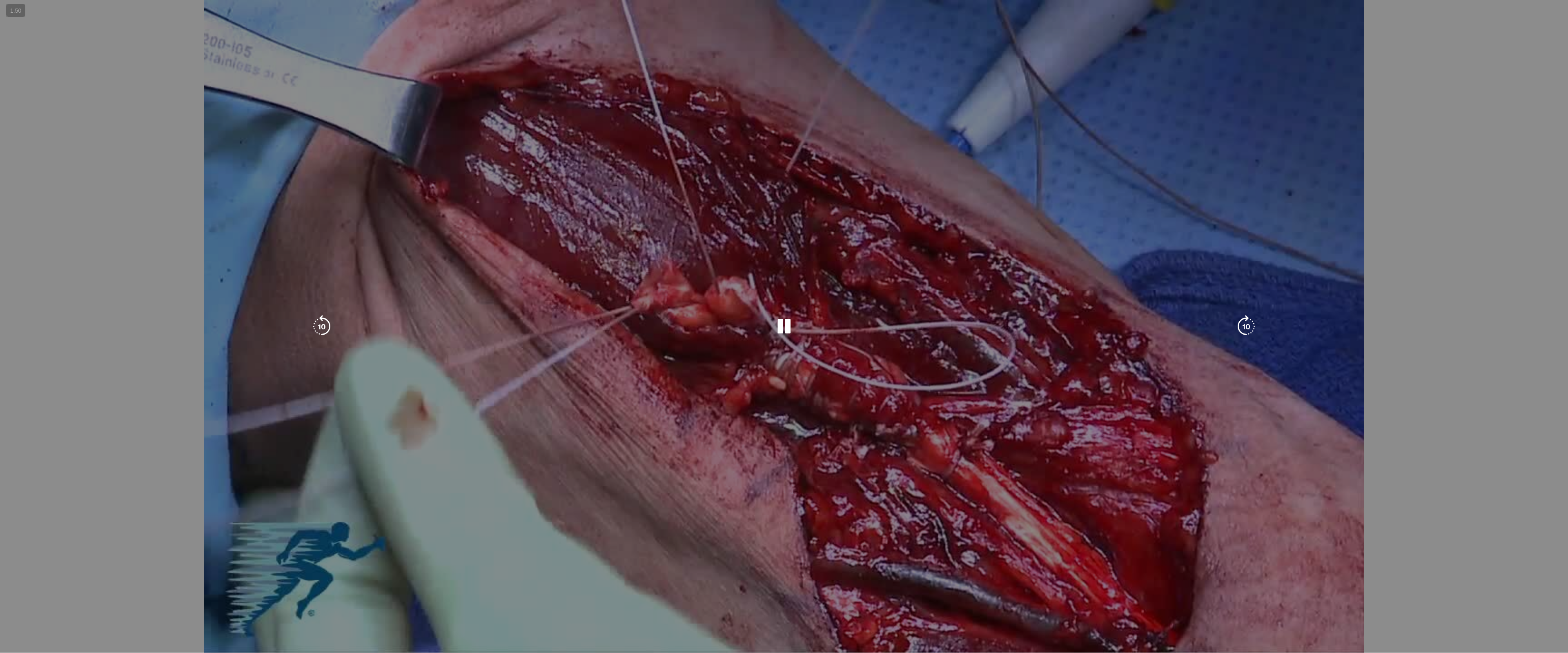
click at [29, 583] on div "20 seconds Tap to unmute" at bounding box center [784, 326] width 1568 height 652
